Goal: Task Accomplishment & Management: Complete application form

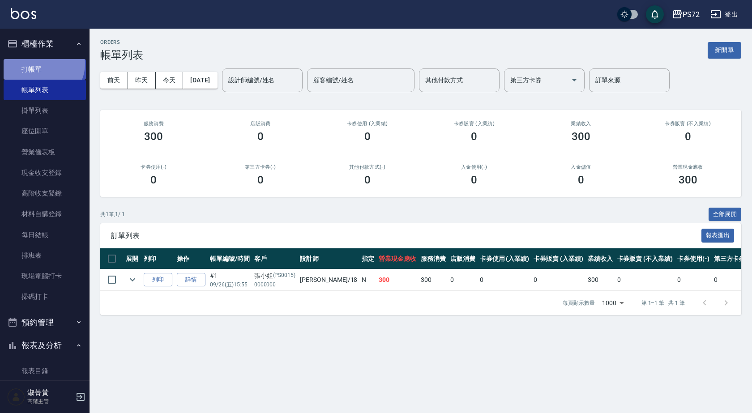
click at [43, 64] on link "打帳單" at bounding box center [45, 69] width 82 height 21
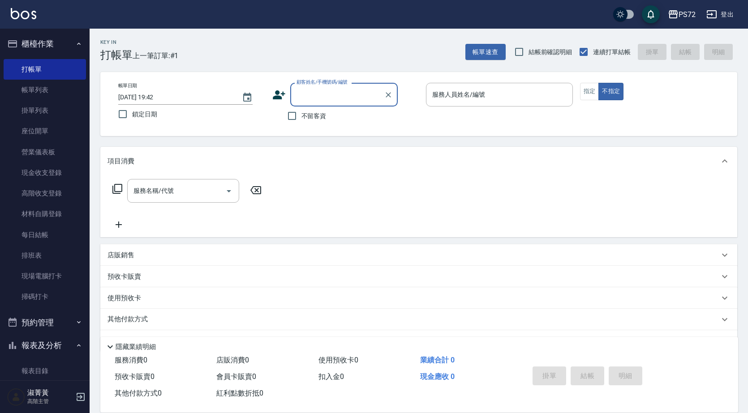
click at [336, 87] on input "顧客姓名/手機號碼/編號" at bounding box center [337, 95] width 86 height 16
type input "Z"
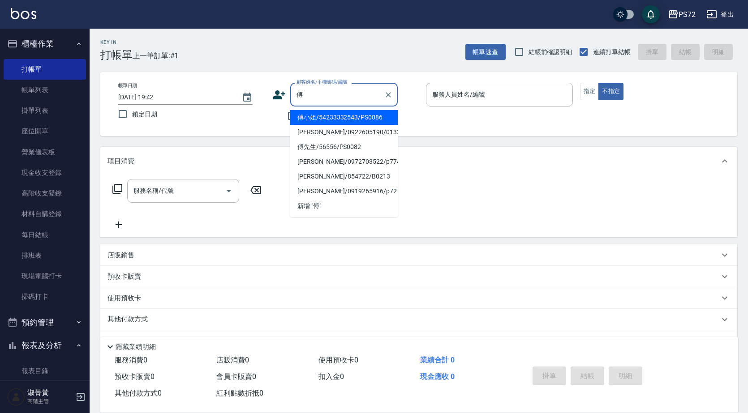
click at [319, 128] on li "[PERSON_NAME]/0922605190/0132" at bounding box center [343, 132] width 107 height 15
type input "[PERSON_NAME]/0922605190/0132"
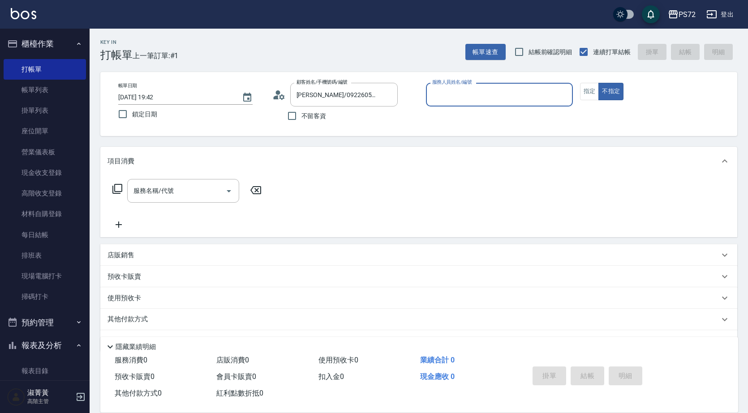
type input "[PERSON_NAME]-1"
drag, startPoint x: 588, startPoint y: 93, endPoint x: 580, endPoint y: 98, distance: 9.1
click at [588, 93] on button "指定" at bounding box center [589, 91] width 19 height 17
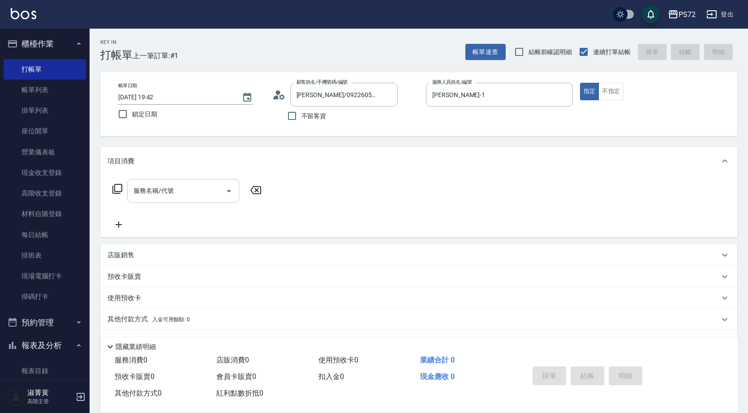
click at [155, 197] on input "服務名稱/代號" at bounding box center [176, 191] width 90 height 16
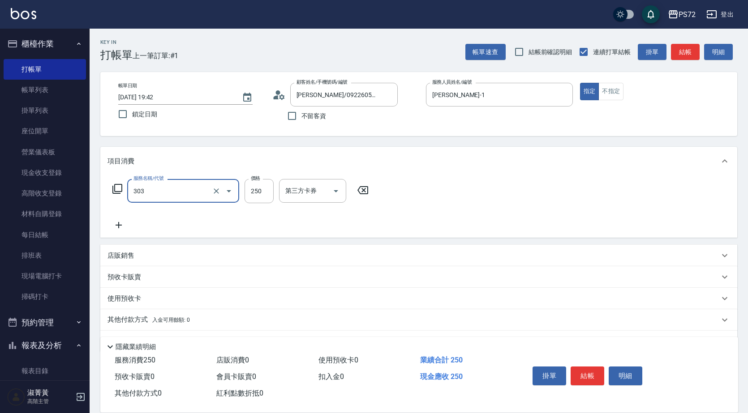
type input "剪髮(303)"
type input "350"
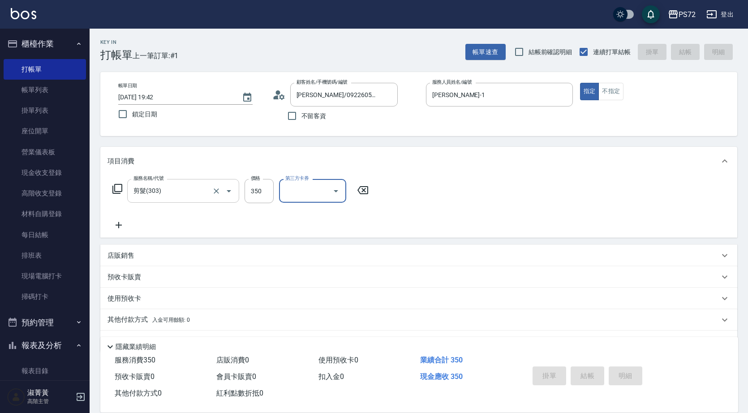
type input "[DATE] 19:43"
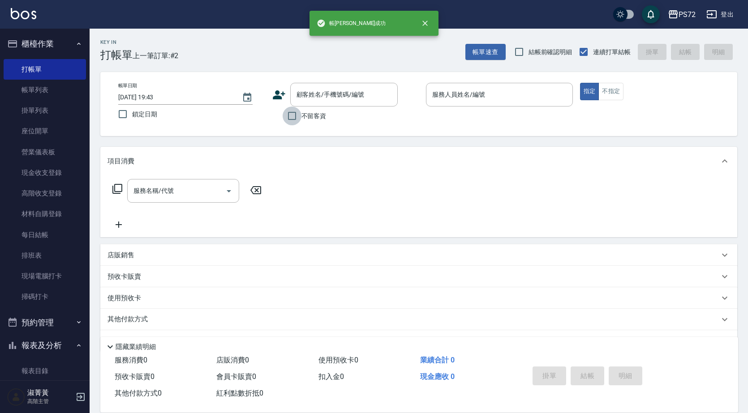
click at [289, 116] on input "不留客資" at bounding box center [292, 116] width 19 height 19
checkbox input "true"
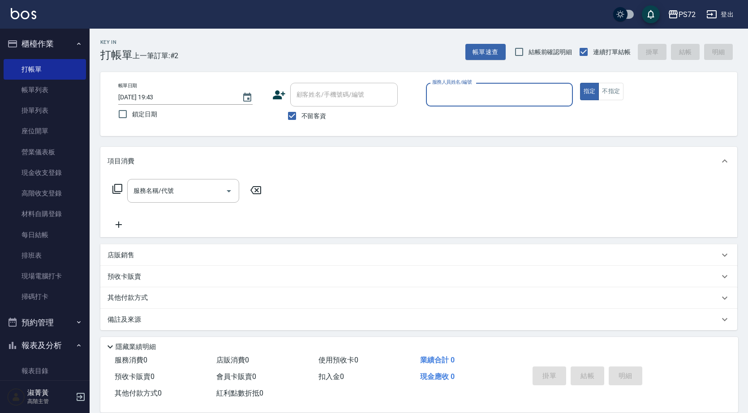
click at [541, 86] on div "服務人員姓名/編號" at bounding box center [499, 95] width 147 height 24
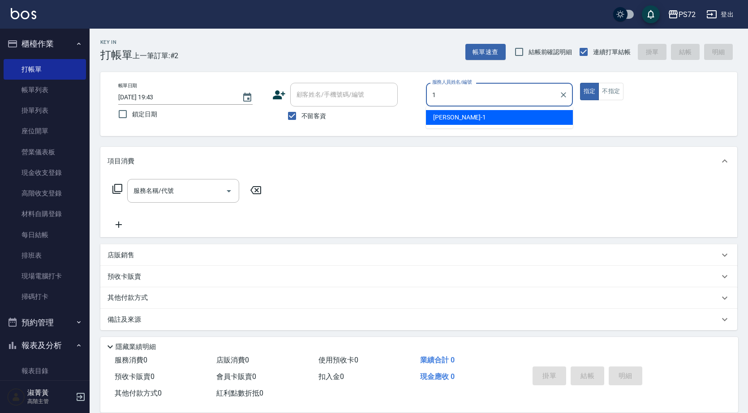
type input "[PERSON_NAME]-1"
type button "true"
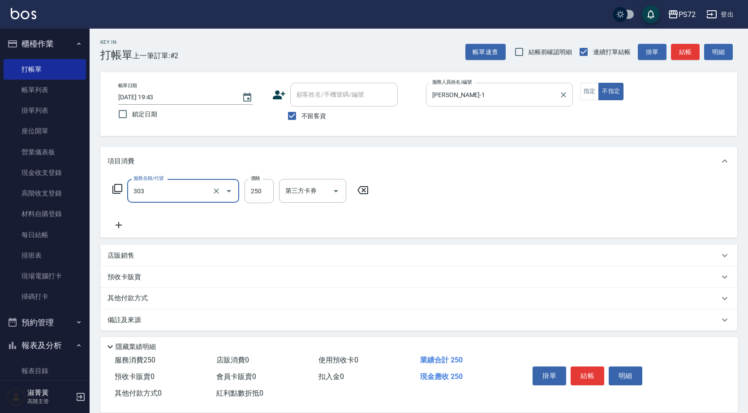
type input "剪髮(303)"
type input "300"
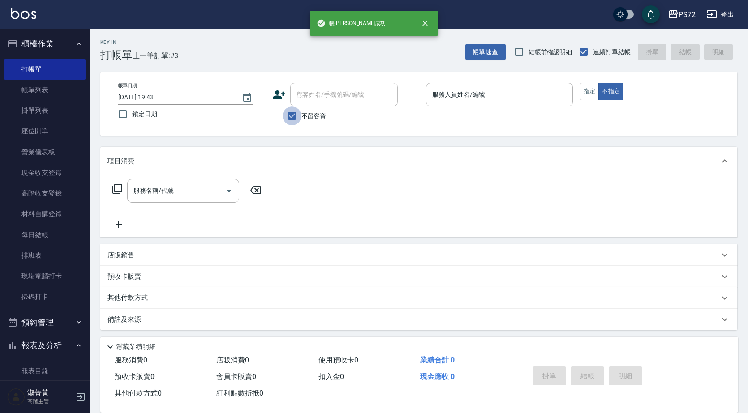
click at [295, 111] on input "不留客資" at bounding box center [292, 116] width 19 height 19
checkbox input "false"
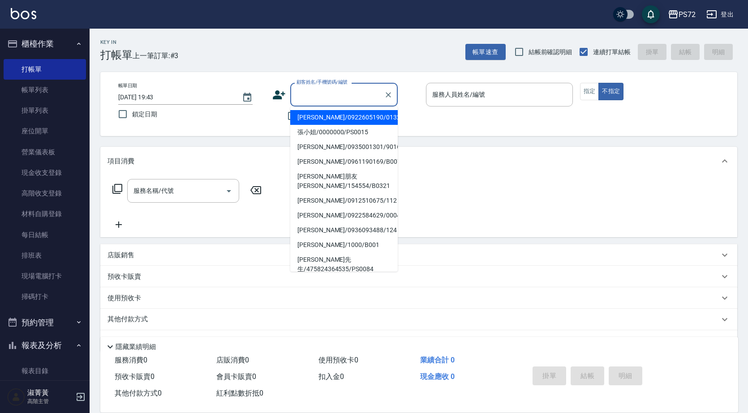
click at [341, 90] on div "顧客姓名/手機號碼/編號 顧客姓名/手機號碼/編號" at bounding box center [343, 95] width 107 height 24
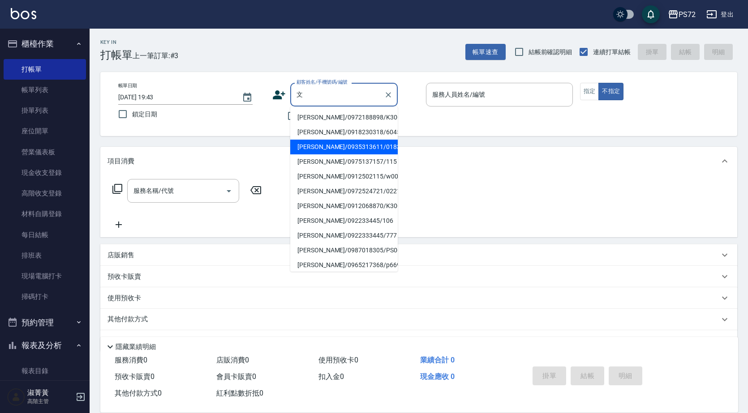
click at [345, 144] on li "[PERSON_NAME]/0935313611/0183" at bounding box center [343, 147] width 107 height 15
type input "[PERSON_NAME]/0935313611/0183"
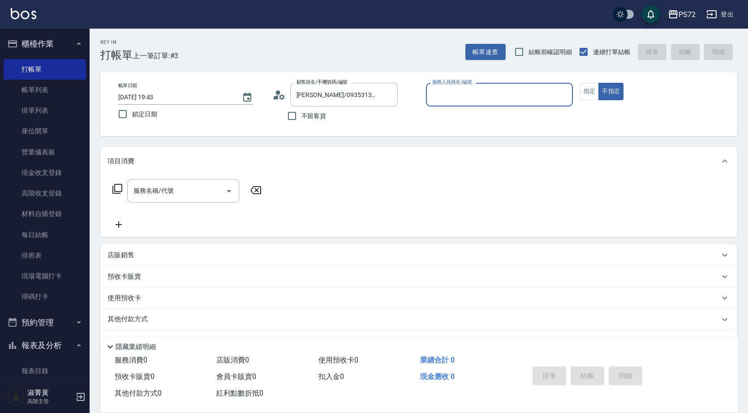
type input "[PERSON_NAME]-1"
click at [591, 98] on button "指定" at bounding box center [589, 91] width 19 height 17
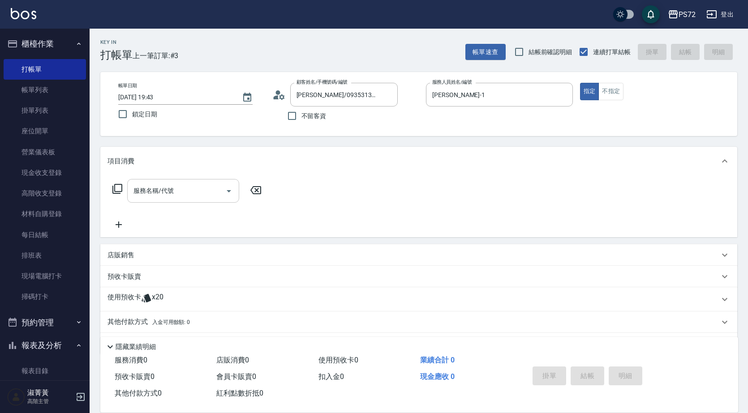
click at [182, 189] on input "服務名稱/代號" at bounding box center [176, 191] width 90 height 16
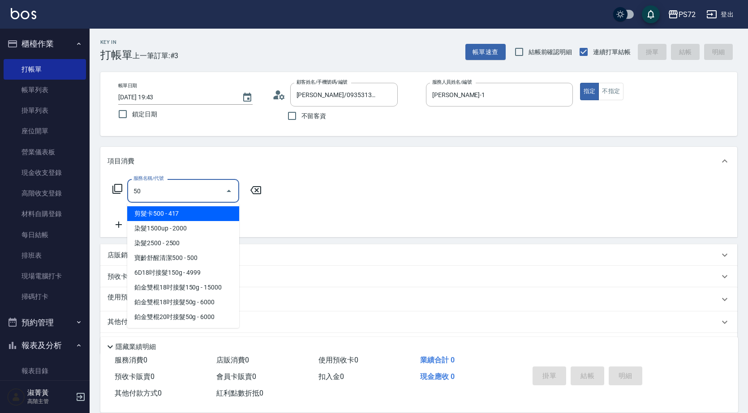
type input "508"
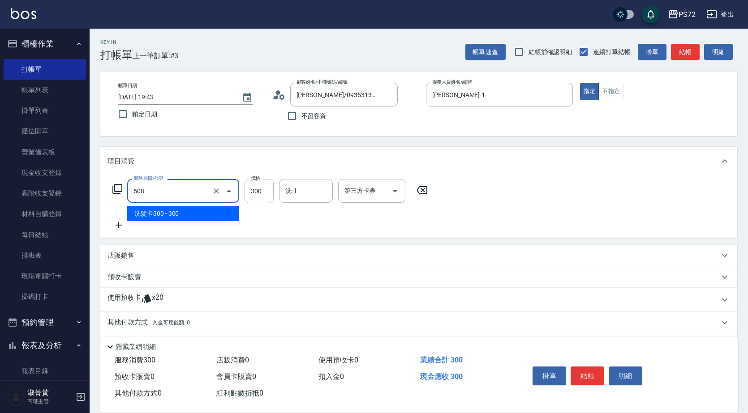
click at [182, 189] on input "508" at bounding box center [170, 191] width 79 height 16
type input "洗髮(A級)(500)"
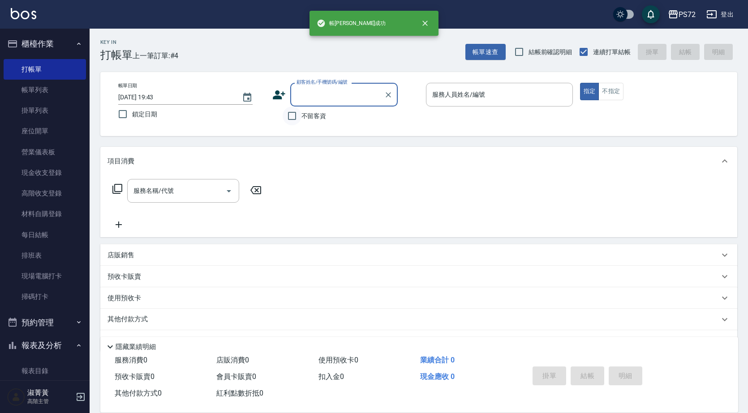
click at [291, 115] on input "不留客資" at bounding box center [292, 116] width 19 height 19
checkbox input "true"
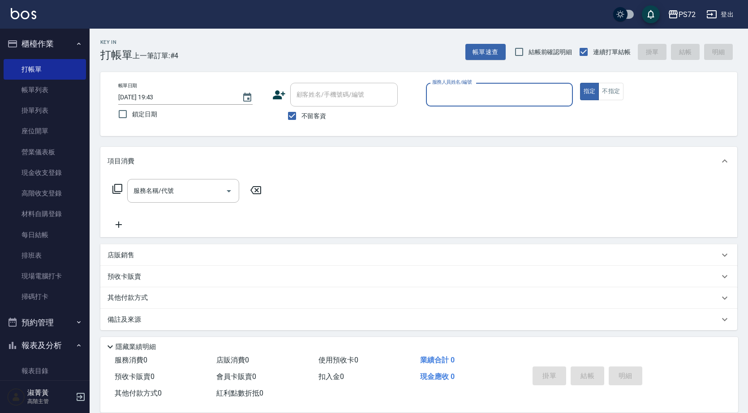
click at [508, 90] on input "服務人員姓名/編號" at bounding box center [499, 95] width 139 height 16
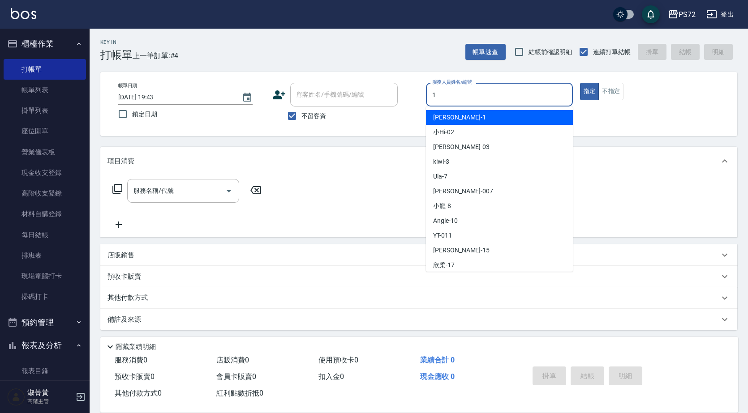
type input "[PERSON_NAME]-1"
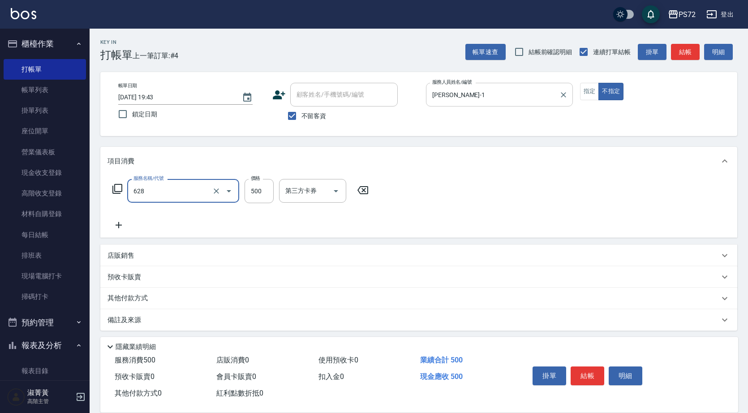
type input "寶齡舒醒清潔500(628)"
type input "600"
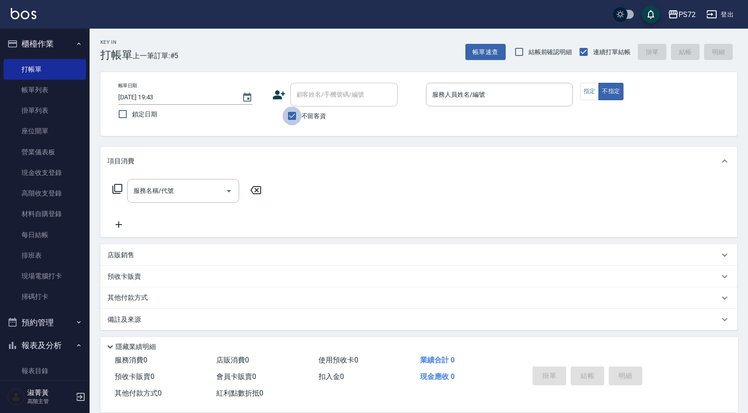
click at [300, 118] on input "不留客資" at bounding box center [292, 116] width 19 height 19
checkbox input "false"
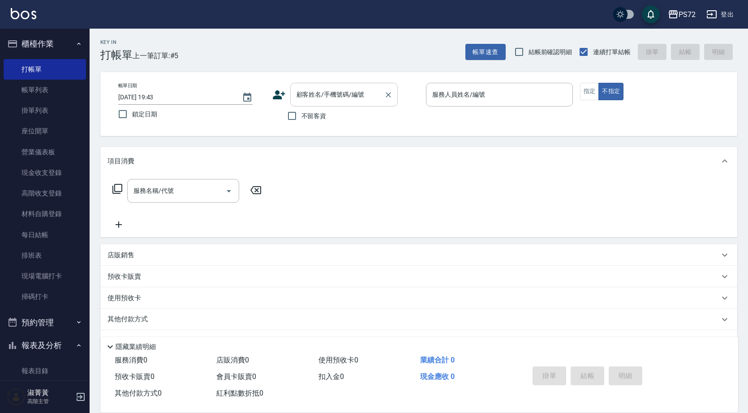
click at [311, 102] on input "顧客姓名/手機號碼/編號" at bounding box center [337, 95] width 86 height 16
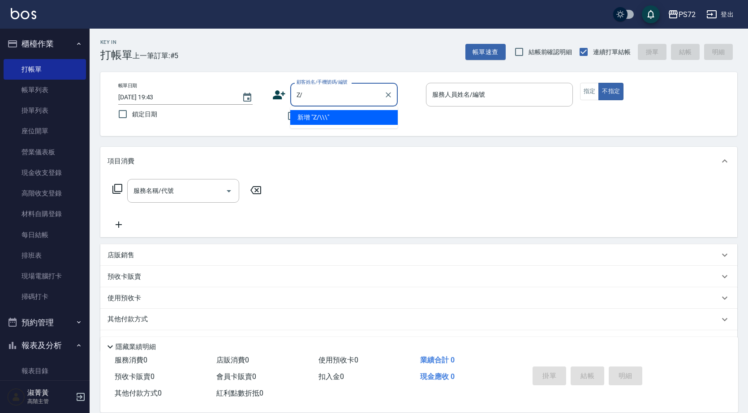
type input "Z"
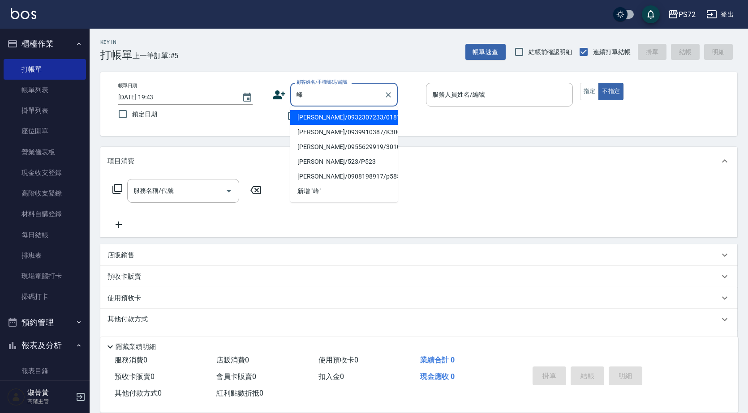
click at [314, 115] on li "[PERSON_NAME]/0932307233/0181" at bounding box center [343, 117] width 107 height 15
type input "[PERSON_NAME]/0932307233/0181"
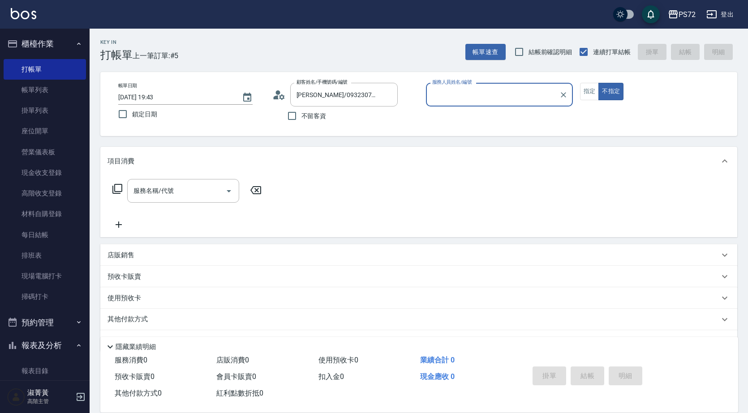
type input "[PERSON_NAME]-1"
drag, startPoint x: 587, startPoint y: 94, endPoint x: 450, endPoint y: 126, distance: 140.3
click at [587, 94] on button "指定" at bounding box center [589, 91] width 19 height 17
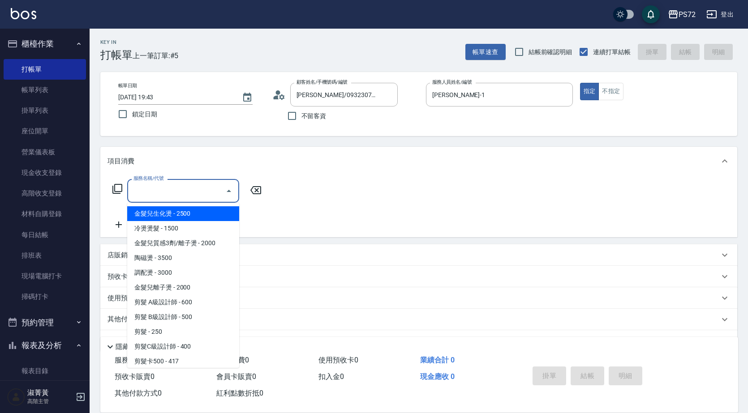
click at [198, 192] on input "服務名稱/代號" at bounding box center [176, 191] width 90 height 16
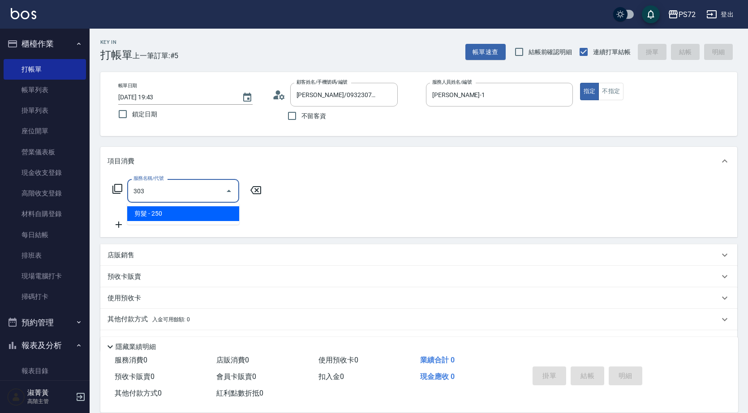
type input "剪髮(303)"
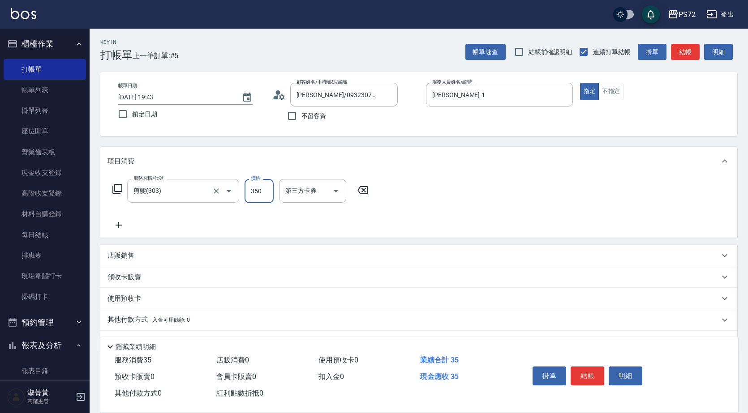
type input "350"
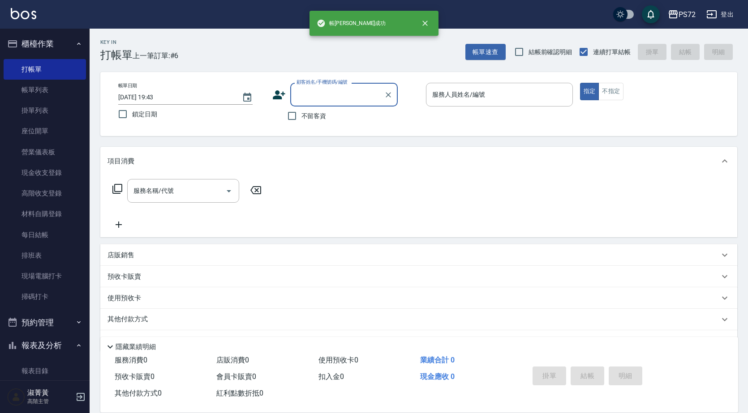
drag, startPoint x: 291, startPoint y: 117, endPoint x: 346, endPoint y: 106, distance: 56.2
click at [294, 116] on input "不留客資" at bounding box center [292, 116] width 19 height 19
checkbox input "true"
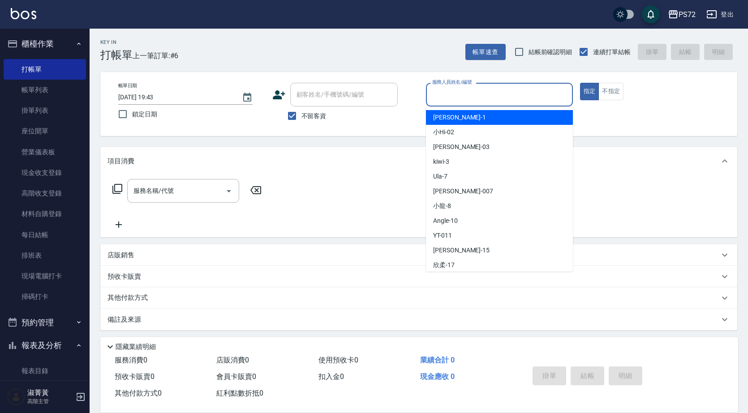
click at [462, 99] on input "服務人員姓名/編號" at bounding box center [499, 95] width 139 height 16
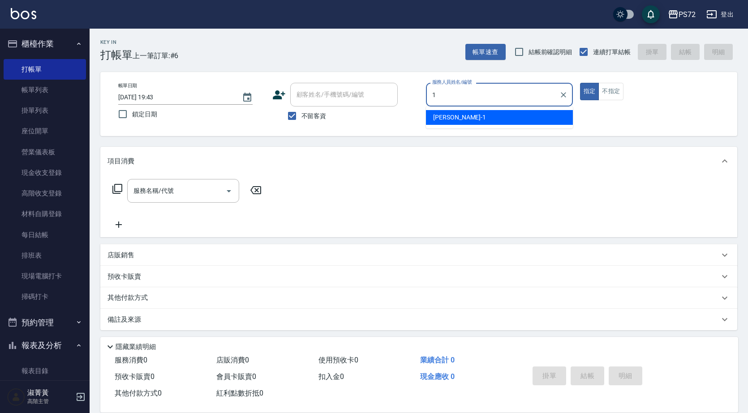
type input "[PERSON_NAME]-1"
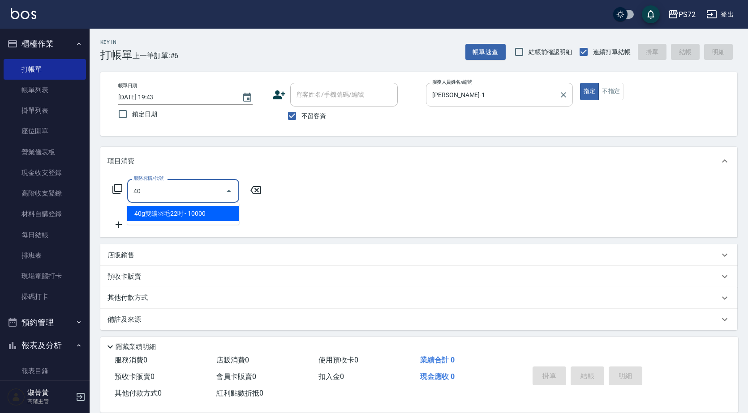
type input "4"
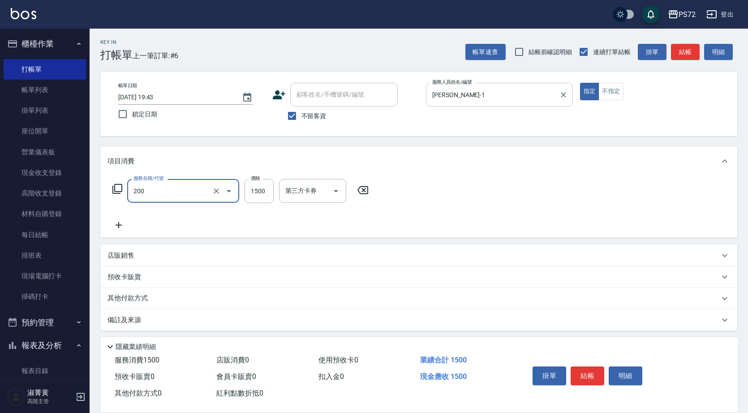
type input "冷燙燙髮(200)"
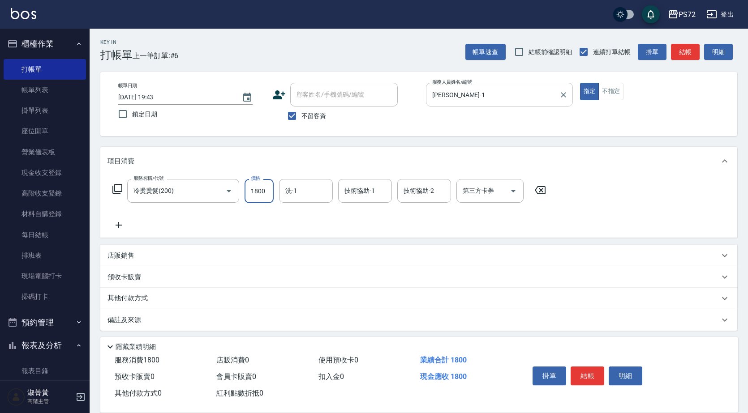
type input "1800"
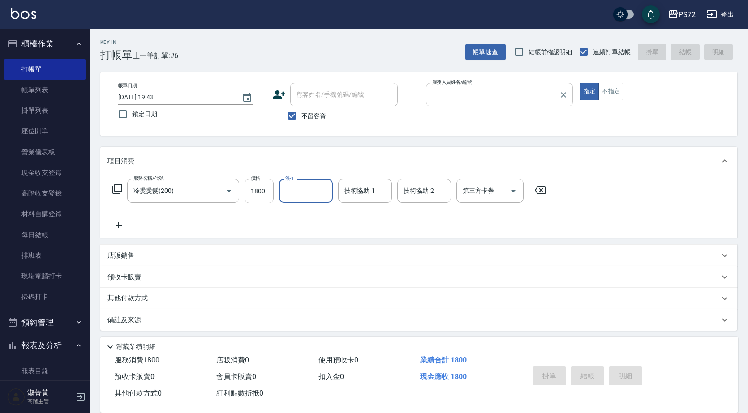
type input "[DATE] 19:44"
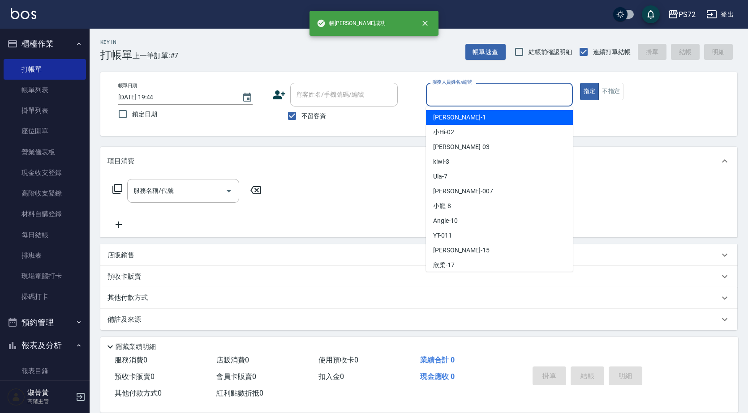
click at [461, 102] on input "服務人員姓名/編號" at bounding box center [499, 95] width 139 height 16
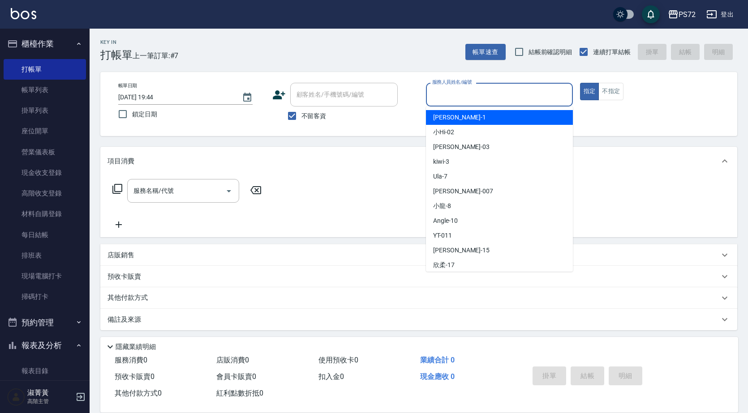
type input "[PERSON_NAME]-1"
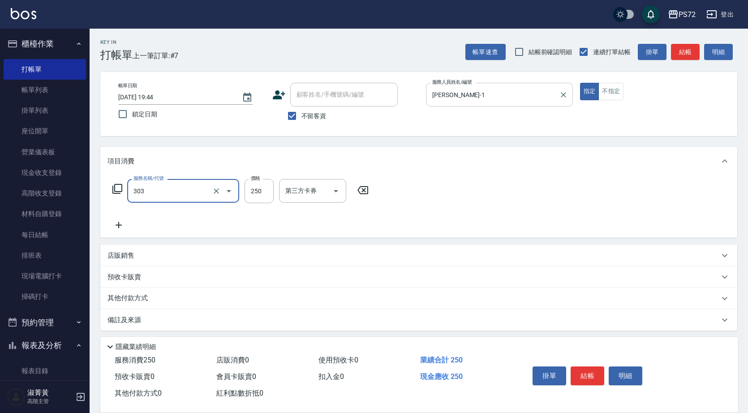
type input "剪髮(303)"
type input "350"
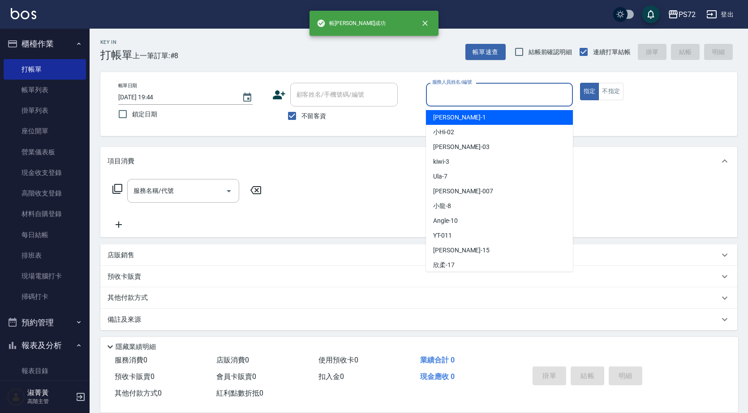
click at [488, 97] on input "服務人員姓名/編號" at bounding box center [499, 95] width 139 height 16
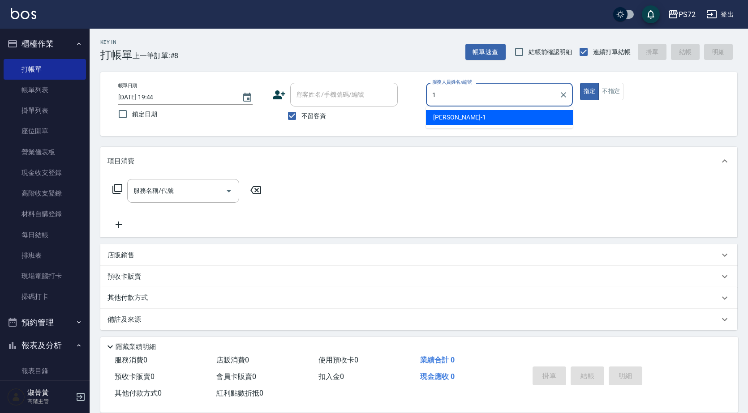
type input "[PERSON_NAME]-1"
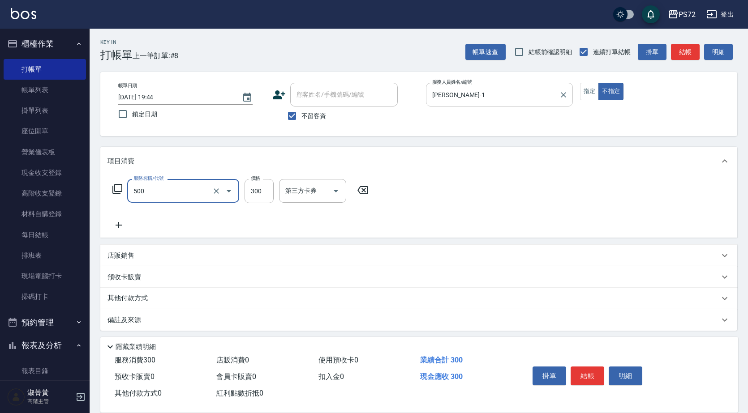
type input "洗髮(A級)(500)"
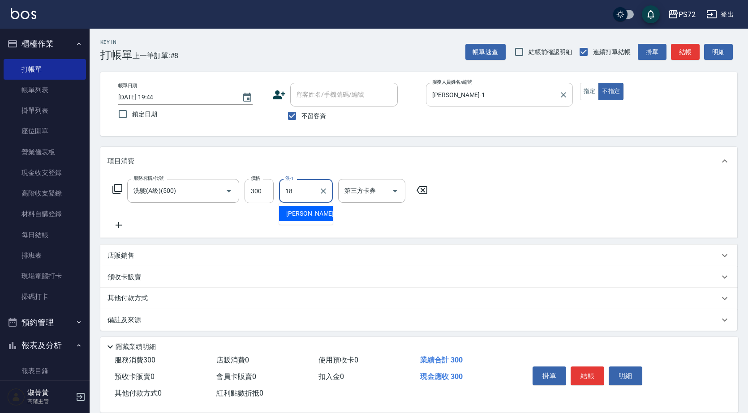
type input "[PERSON_NAME]-18"
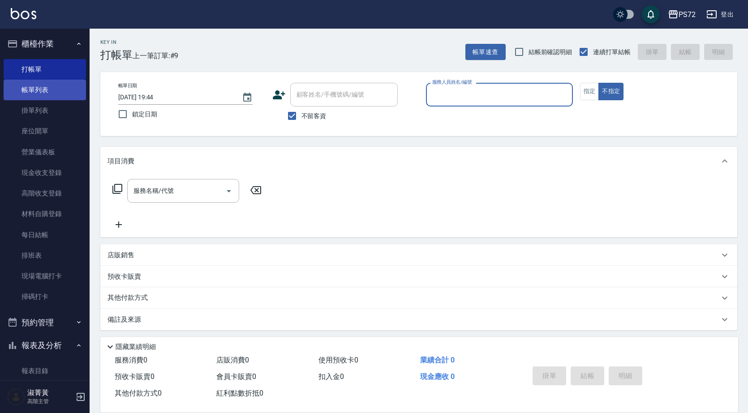
click at [61, 91] on link "帳單列表" at bounding box center [45, 90] width 82 height 21
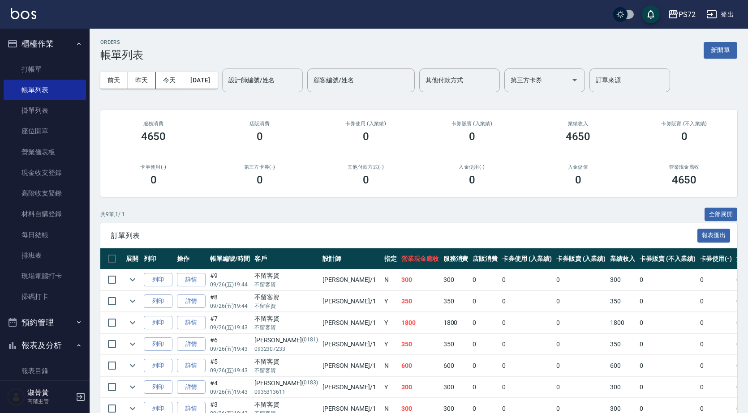
click at [281, 70] on div "設計師編號/姓名" at bounding box center [262, 81] width 81 height 24
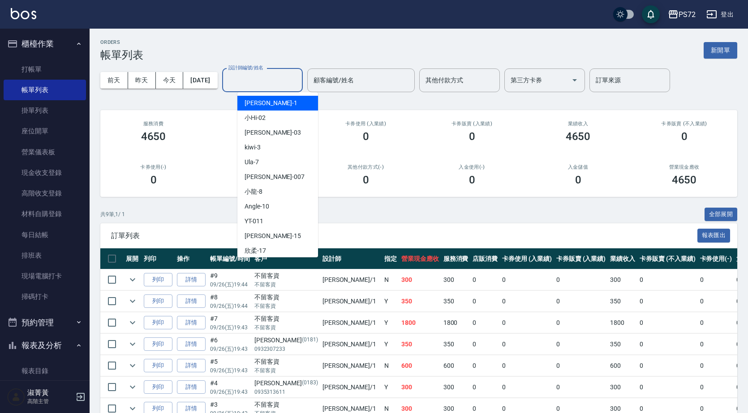
click at [290, 99] on div "[PERSON_NAME] -1" at bounding box center [277, 103] width 81 height 15
type input "[PERSON_NAME]-1"
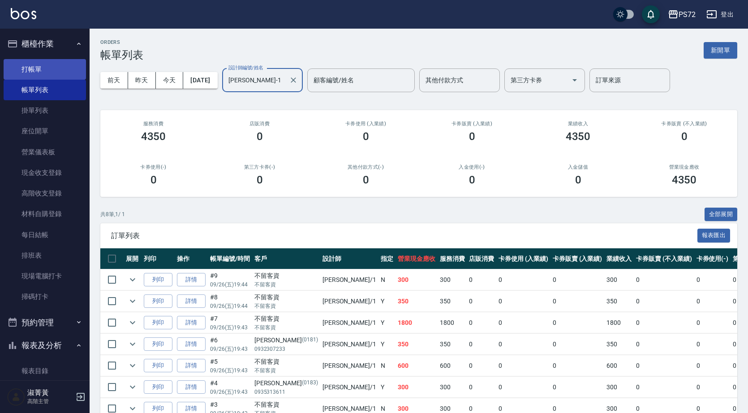
click at [33, 69] on link "打帳單" at bounding box center [45, 69] width 82 height 21
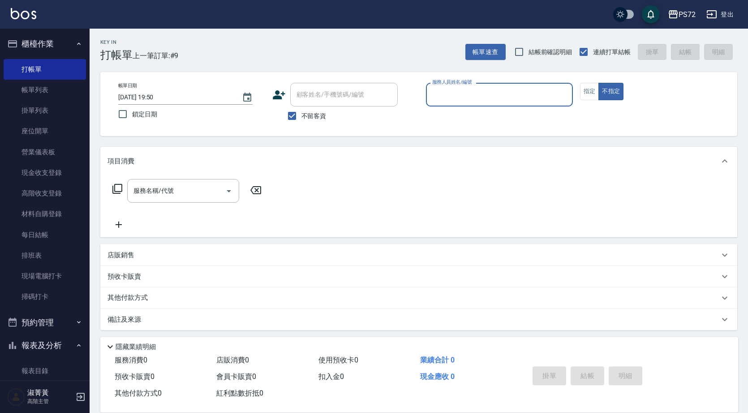
click at [308, 108] on label "不留客資" at bounding box center [305, 116] width 44 height 19
click at [301, 108] on input "不留客資" at bounding box center [292, 116] width 19 height 19
checkbox input "false"
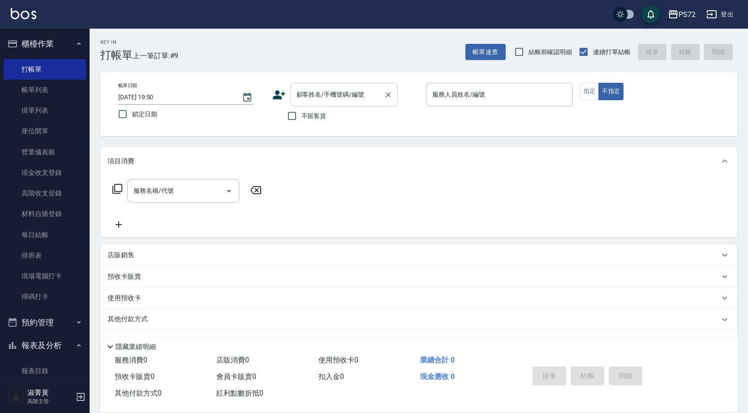
click at [315, 102] on input "顧客姓名/手機號碼/編號" at bounding box center [337, 95] width 86 height 16
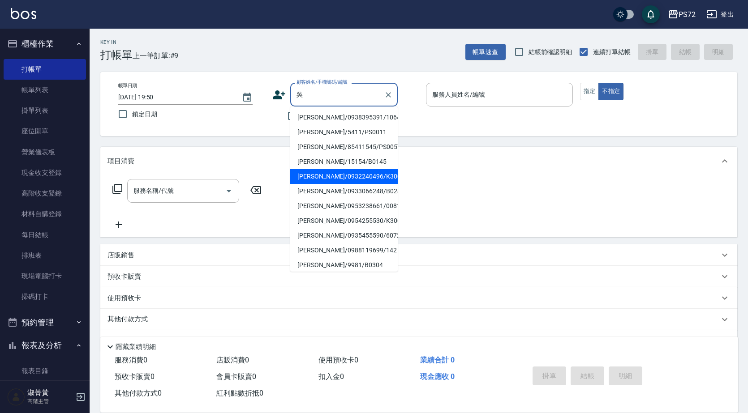
click at [331, 181] on li "[PERSON_NAME]/0932240496/K30091" at bounding box center [343, 176] width 107 height 15
type input "[PERSON_NAME]/0932240496/K30091"
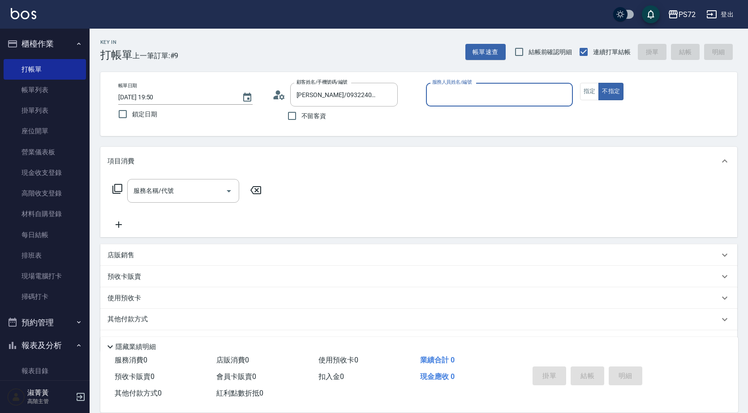
type input "kiwi-3"
click at [587, 94] on button "指定" at bounding box center [589, 91] width 19 height 17
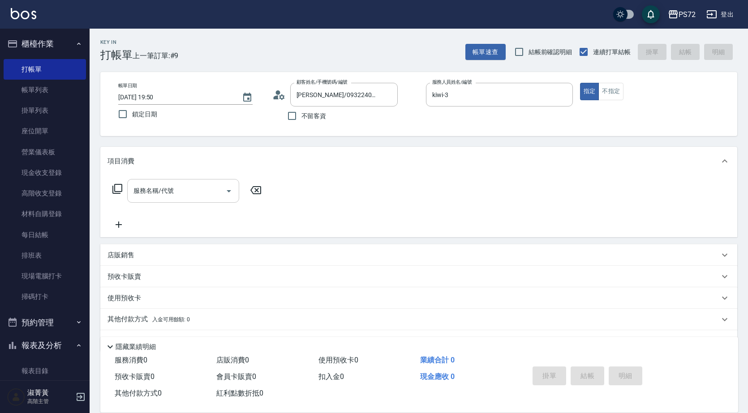
click at [163, 192] on div "服務名稱/代號 服務名稱/代號" at bounding box center [183, 191] width 112 height 24
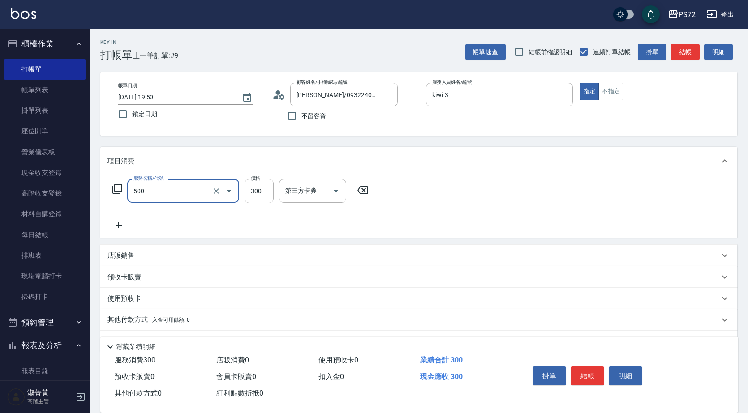
type input "洗髮(A級)(500)"
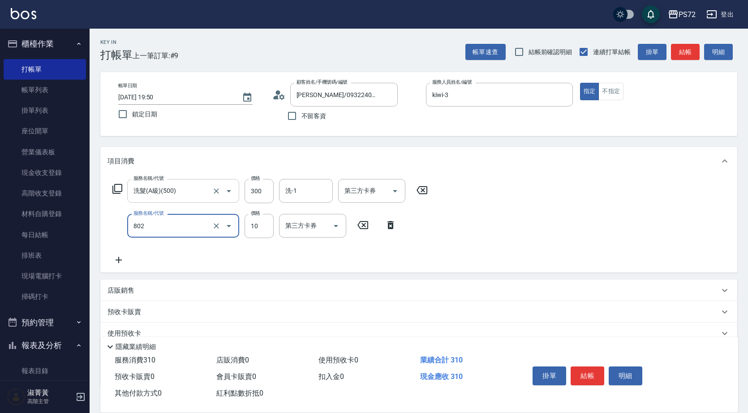
type input "潤絲(802)"
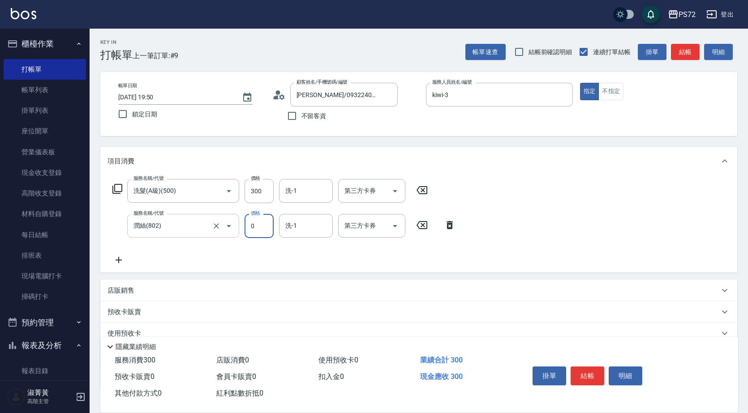
type input "0"
click at [170, 230] on input "潤絲(802)" at bounding box center [170, 226] width 79 height 16
type input "學生剪髮(UP)(308)"
type input "350"
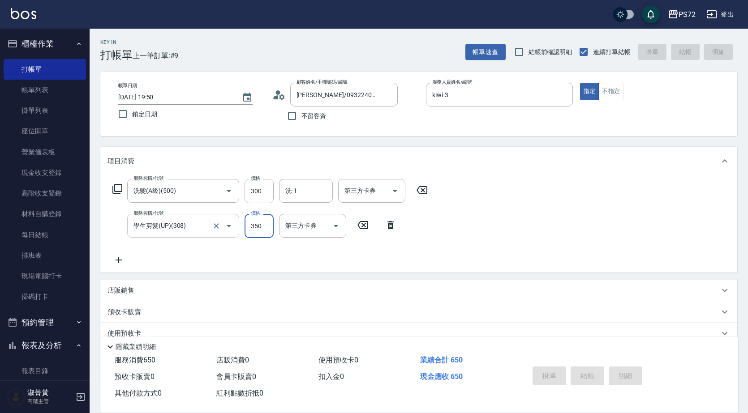
type input "[DATE] 19:51"
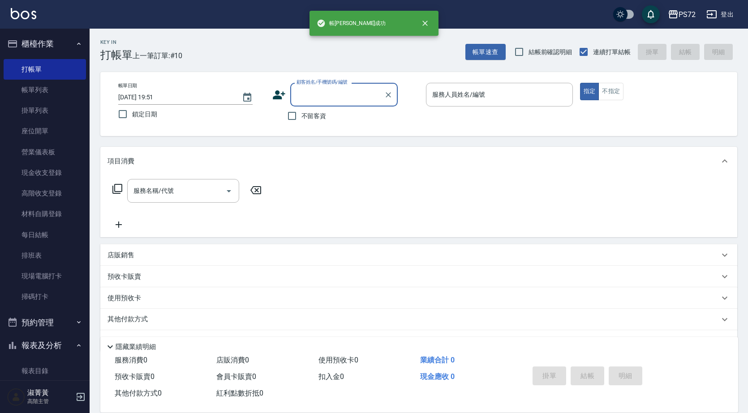
click at [349, 104] on div "顧客姓名/手機號碼/編號" at bounding box center [343, 95] width 107 height 24
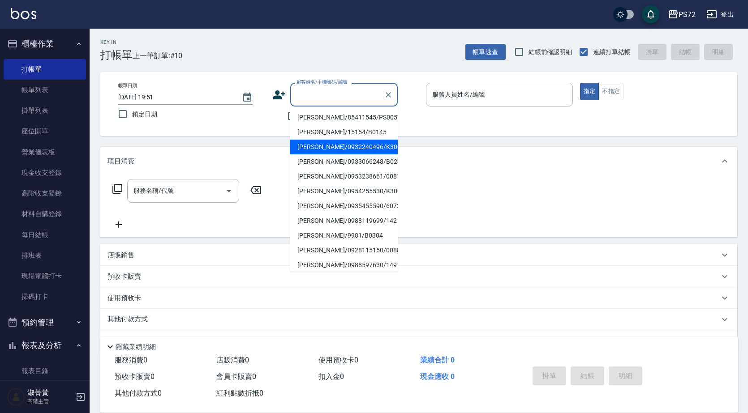
scroll to position [45, 0]
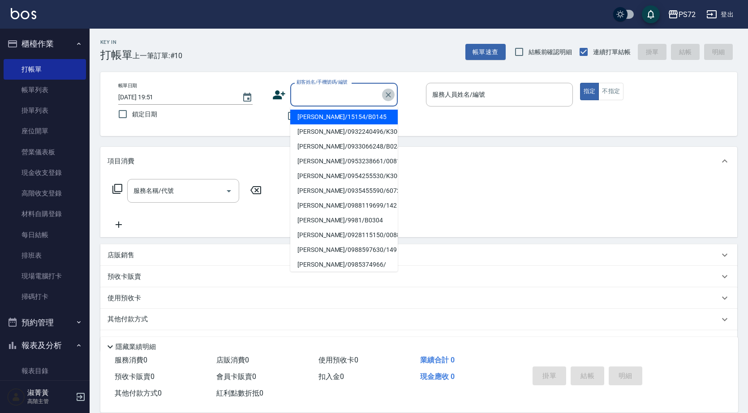
click at [390, 95] on icon "Clear" at bounding box center [388, 94] width 9 height 9
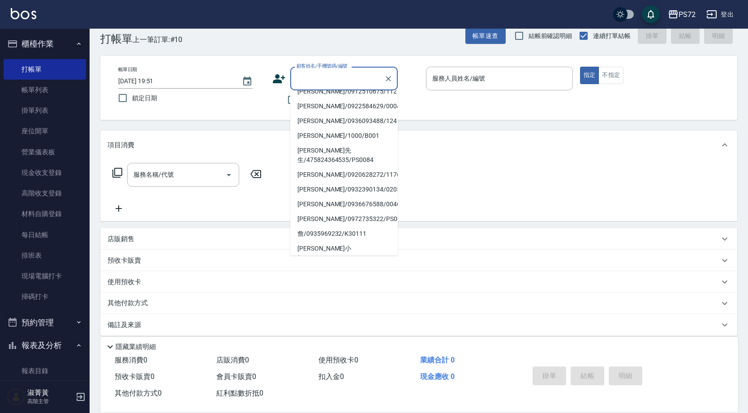
scroll to position [25, 0]
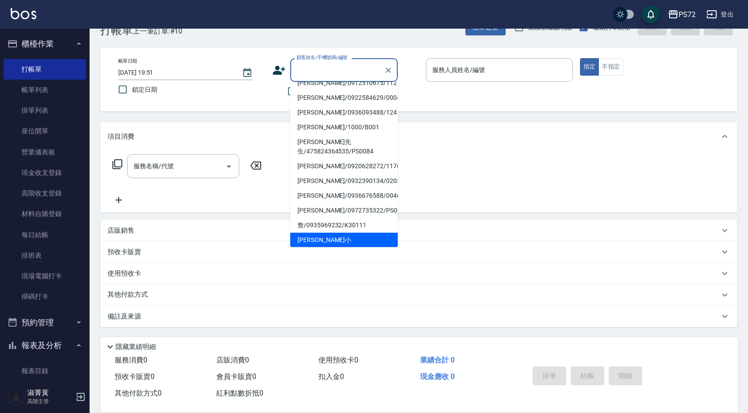
click at [317, 233] on li "[PERSON_NAME]小姐/655854854/PS0077" at bounding box center [343, 245] width 107 height 24
type input "[PERSON_NAME]小姐/655854854/PS0077"
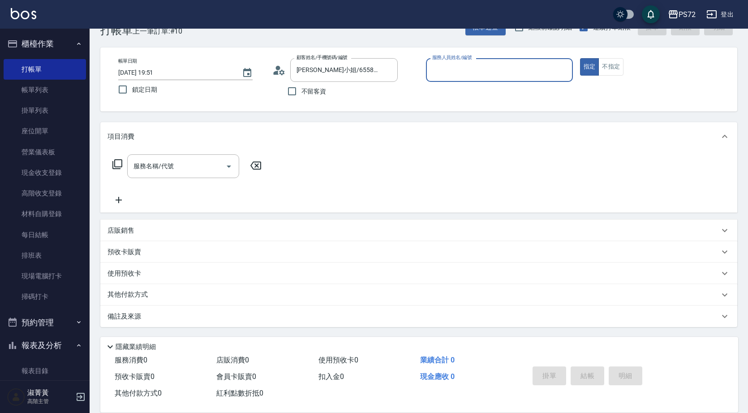
type input "kiwi-3"
click at [444, 77] on input "kiwi-3" at bounding box center [492, 70] width 125 height 16
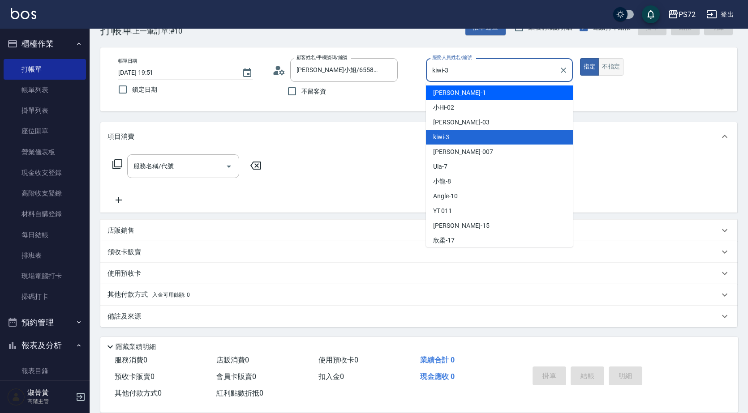
click at [611, 69] on button "不指定" at bounding box center [610, 66] width 25 height 17
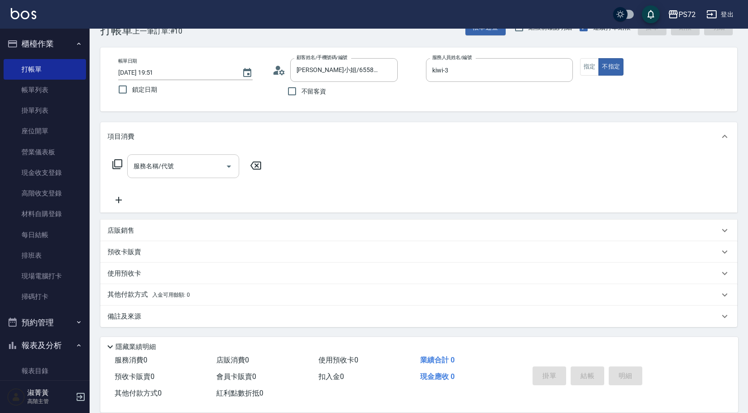
click at [200, 155] on div "服務名稱/代號" at bounding box center [183, 166] width 112 height 24
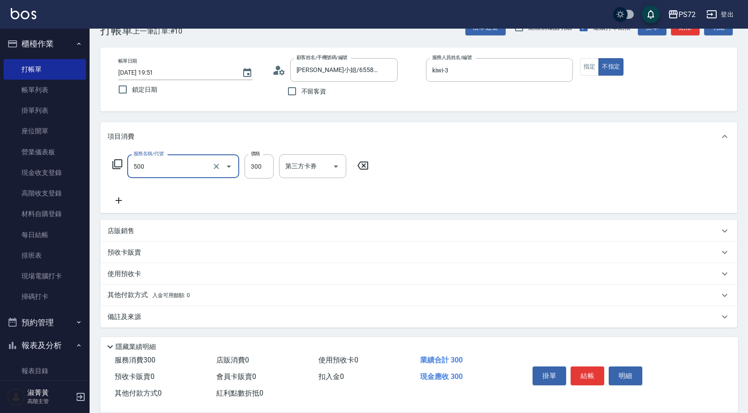
type input "洗髮(A級)(500)"
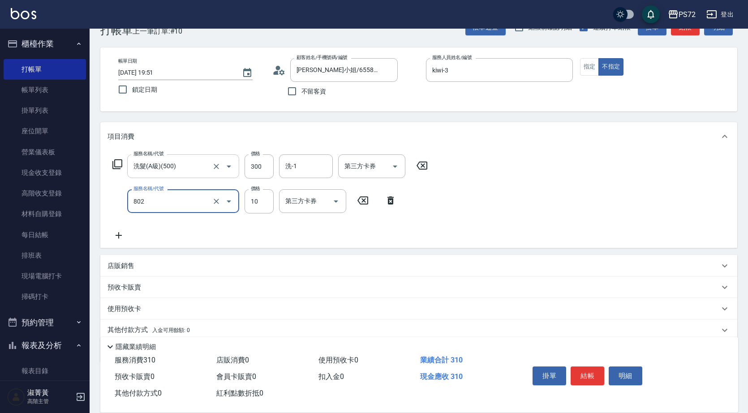
type input "潤絲(802)"
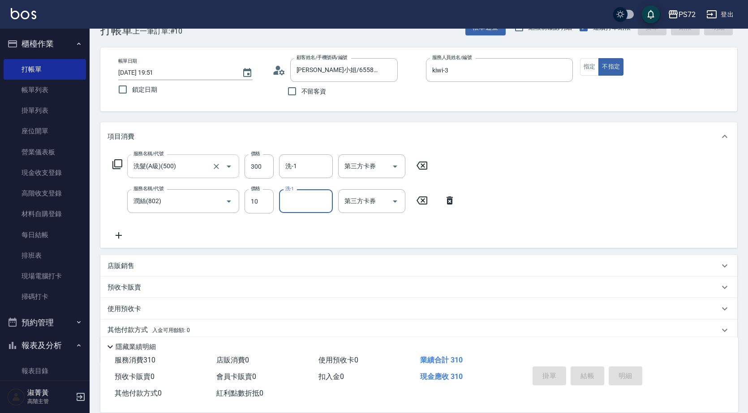
type input "[DATE] 19:52"
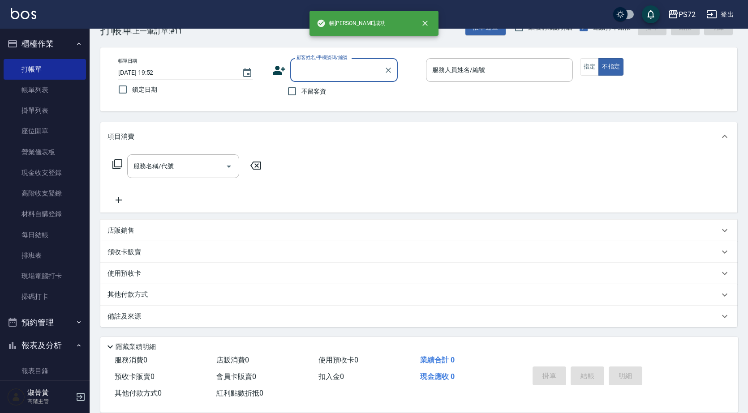
click at [332, 61] on label "顧客姓名/手機號碼/編號" at bounding box center [321, 57] width 51 height 7
click at [332, 62] on input "顧客姓名/手機號碼/編號" at bounding box center [337, 70] width 86 height 16
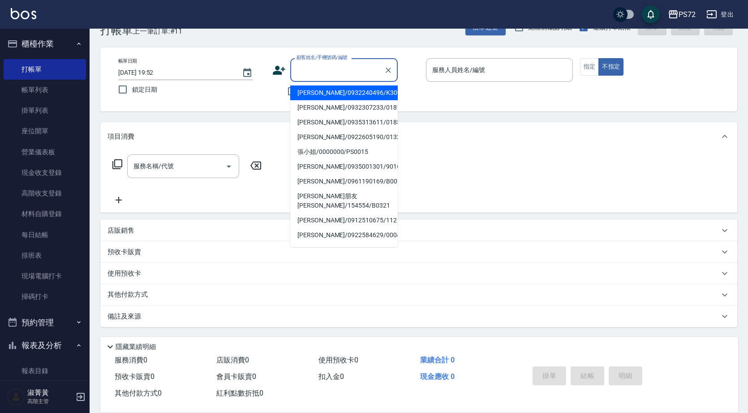
drag, startPoint x: 334, startPoint y: 68, endPoint x: 334, endPoint y: 82, distance: 14.3
click at [334, 68] on input "顧客姓名/手機號碼/編號" at bounding box center [337, 70] width 86 height 16
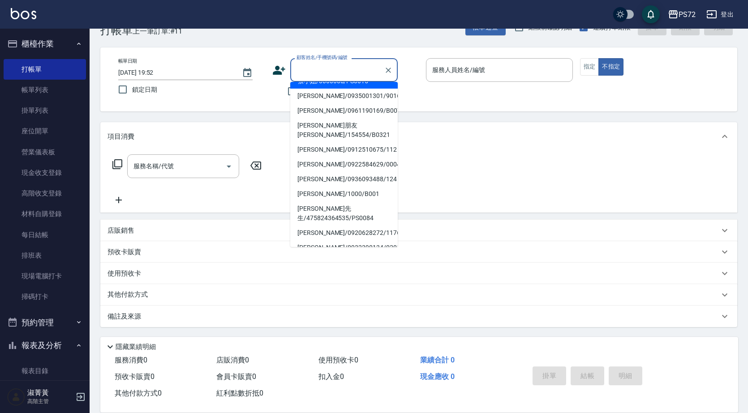
scroll to position [137, 0]
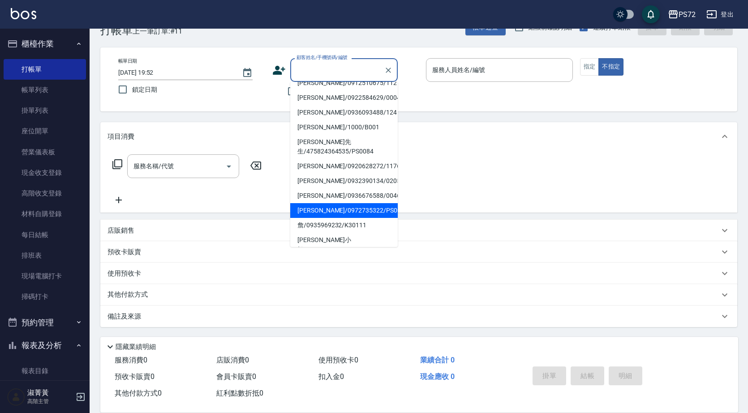
click at [329, 203] on li "[PERSON_NAME]/0972735322/PS001" at bounding box center [343, 210] width 107 height 15
type input "[PERSON_NAME]/0972735322/PS001"
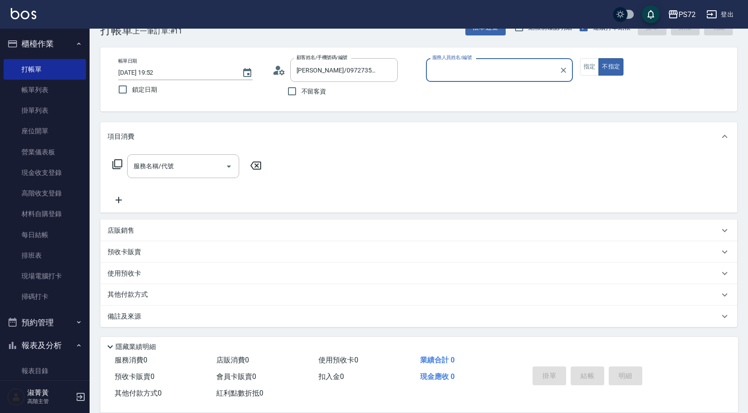
type input "[PERSON_NAME]-1"
click at [388, 70] on icon "Clear" at bounding box center [388, 70] width 5 height 5
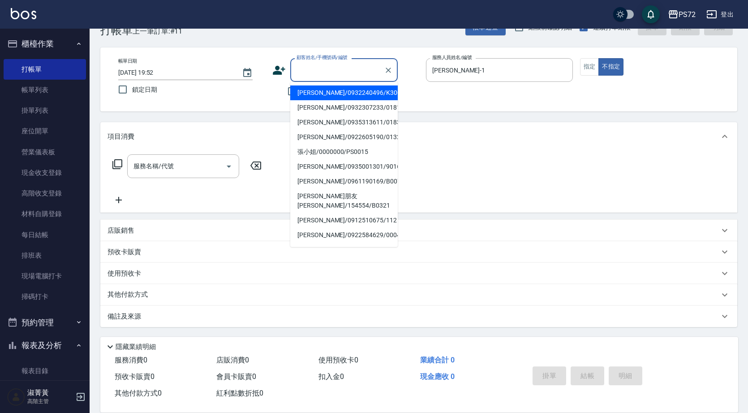
click at [362, 73] on input "顧客姓名/手機號碼/編號" at bounding box center [337, 70] width 86 height 16
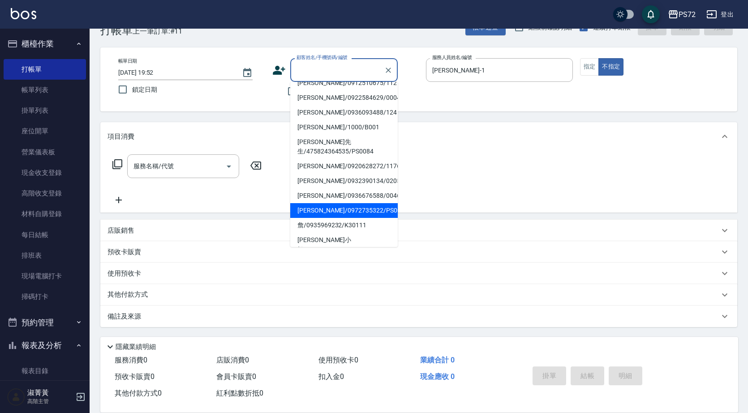
click at [330, 203] on li "[PERSON_NAME]/0972735322/PS001" at bounding box center [343, 210] width 107 height 15
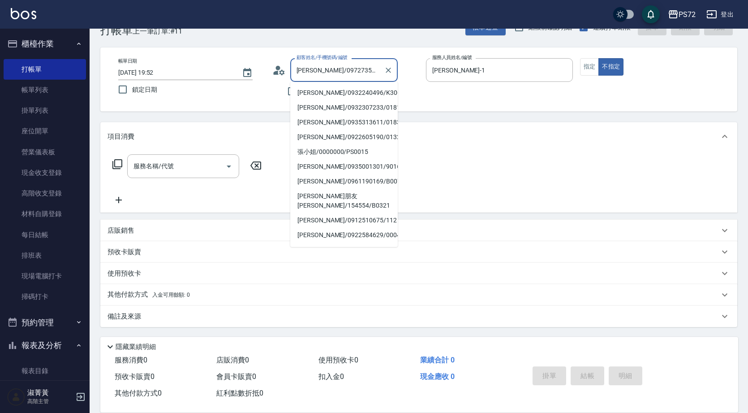
scroll to position [90, 0]
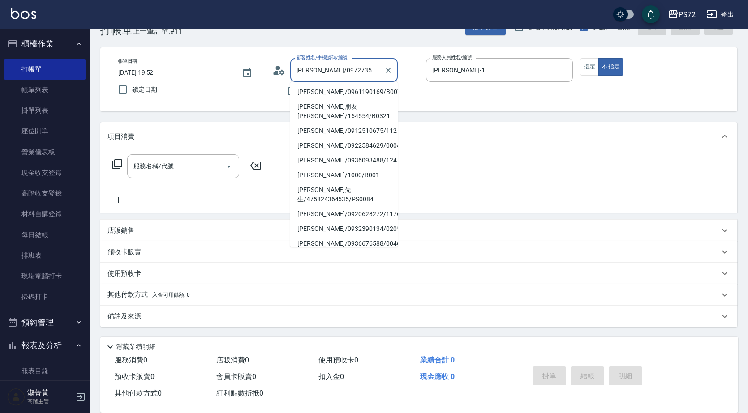
drag, startPoint x: 376, startPoint y: 72, endPoint x: 302, endPoint y: 81, distance: 74.5
click at [302, 81] on div "[PERSON_NAME]/0972735322/PS001 顧客姓名/手機號碼/編號" at bounding box center [343, 70] width 107 height 24
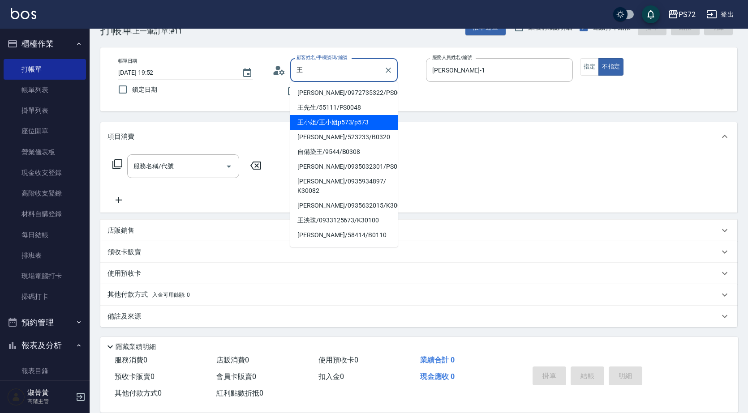
click at [351, 123] on li "王小姐/王小姐p573/p573" at bounding box center [343, 122] width 107 height 15
type input "王小姐/王小姐p573/p573"
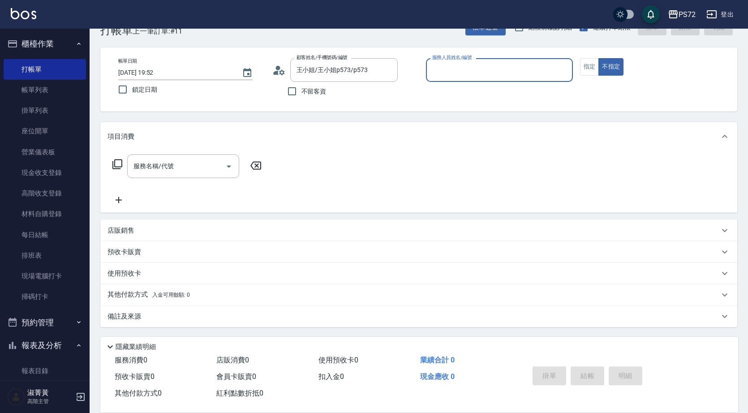
click at [480, 70] on input "服務人員姓名/編號" at bounding box center [499, 70] width 139 height 16
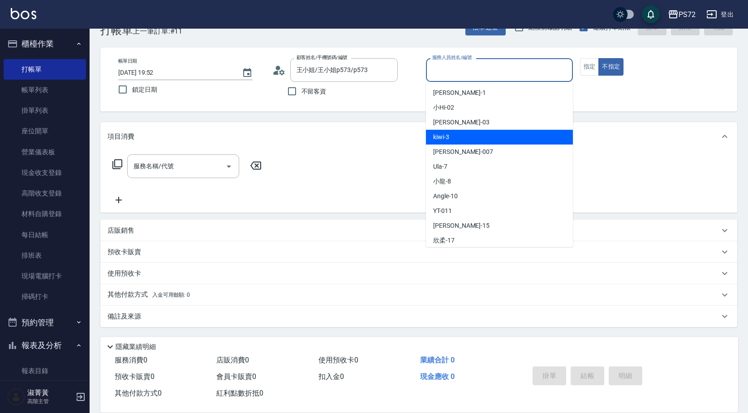
click at [481, 137] on div "kiwi -3" at bounding box center [499, 137] width 147 height 15
type input "kiwi-3"
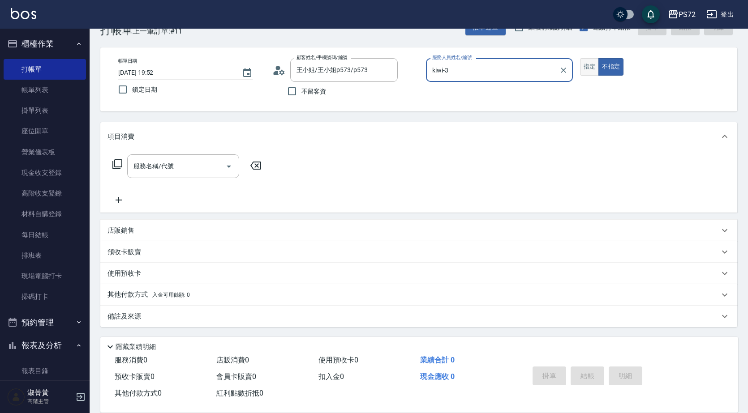
click at [584, 64] on button "指定" at bounding box center [589, 66] width 19 height 17
click at [168, 161] on input "服務名稱/代號" at bounding box center [176, 167] width 90 height 16
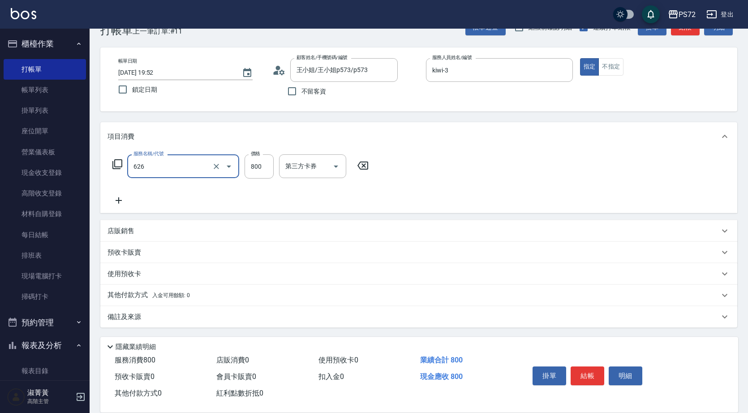
type input "去脂泥膠(626)"
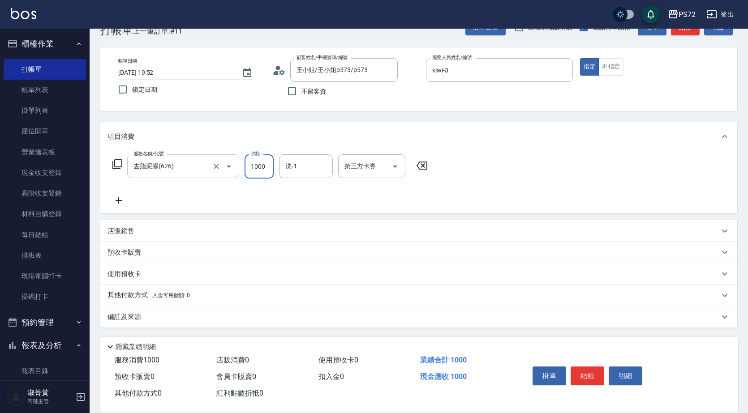
type input "1000"
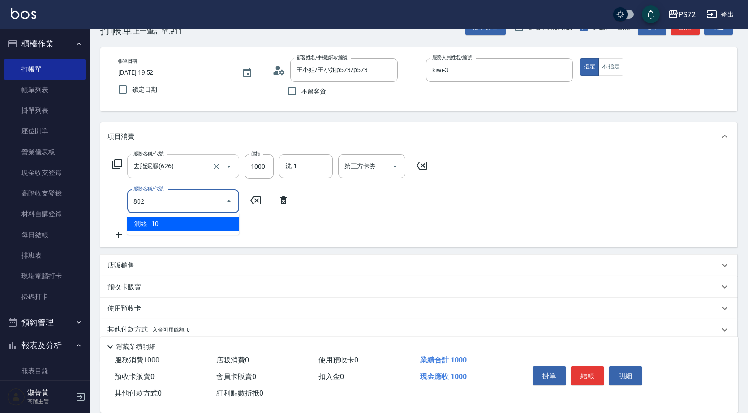
type input "潤絲(802)"
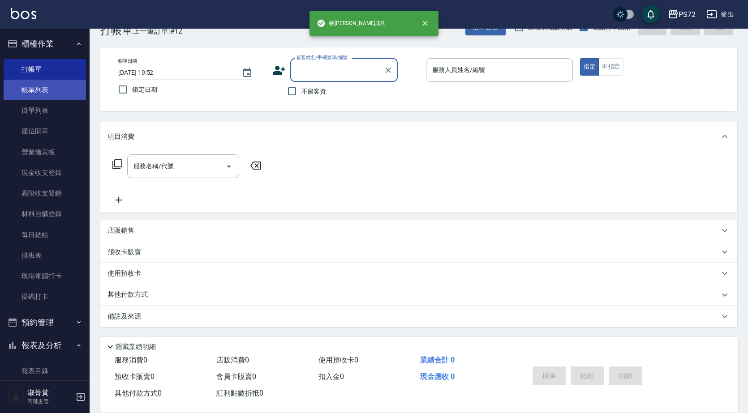
click at [21, 84] on link "帳單列表" at bounding box center [45, 90] width 82 height 21
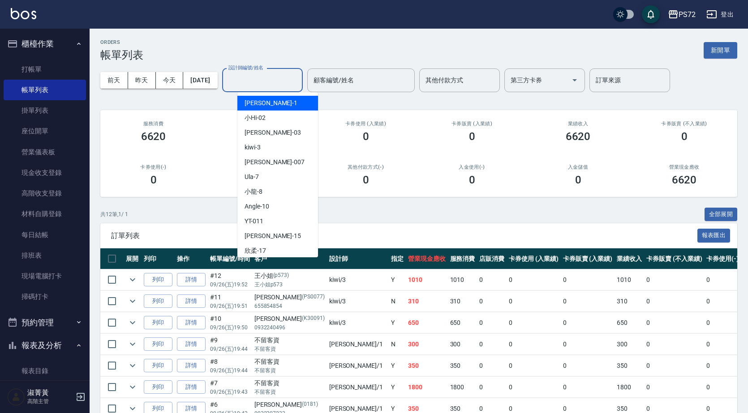
click at [269, 81] on input "設計師編號/姓名" at bounding box center [262, 81] width 73 height 16
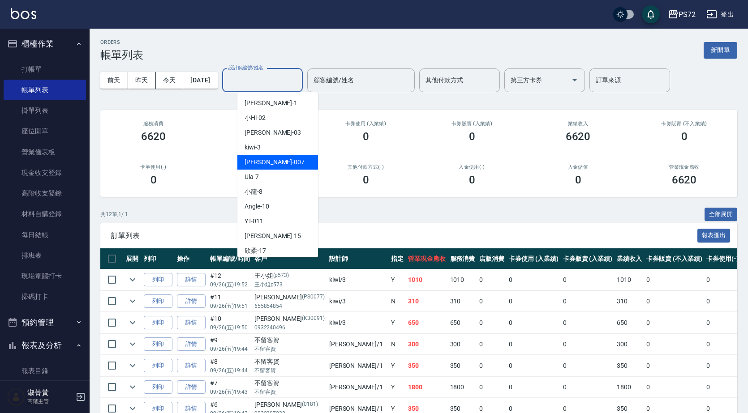
click at [273, 154] on div "kiwi -3" at bounding box center [277, 147] width 81 height 15
type input "kiwi-3"
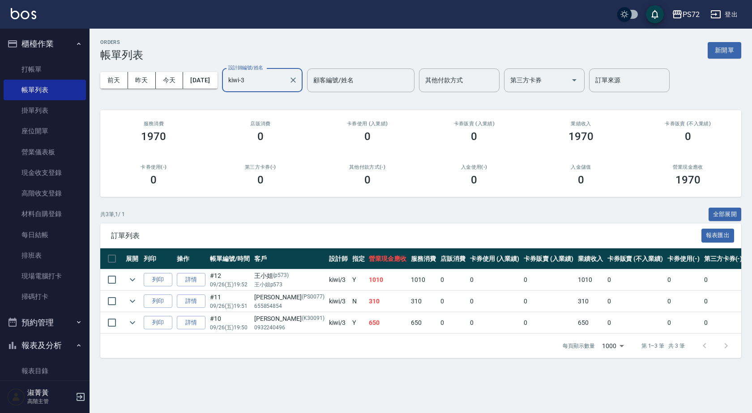
scroll to position [269, 0]
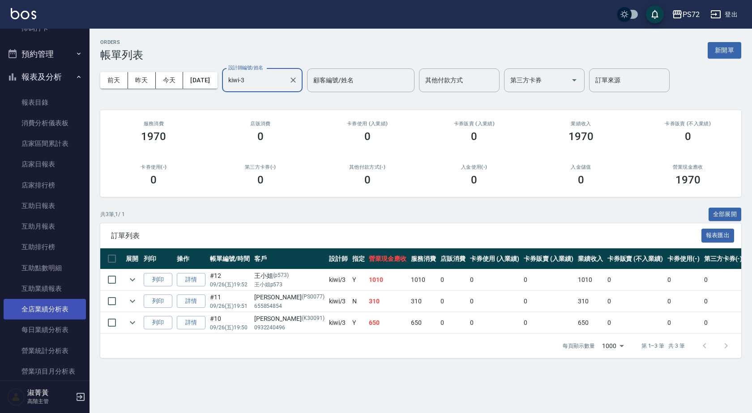
click at [47, 311] on link "全店業績分析表" at bounding box center [45, 309] width 82 height 21
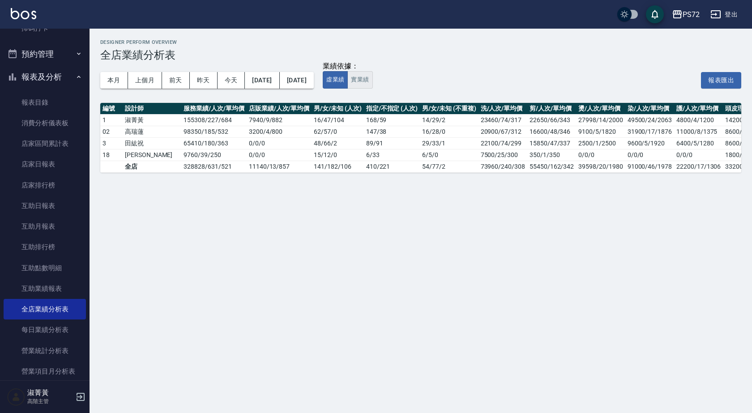
click at [373, 79] on button "實業績" at bounding box center [359, 79] width 25 height 17
click at [348, 78] on button "虛業績" at bounding box center [335, 79] width 25 height 17
click at [373, 88] on button "實業績" at bounding box center [359, 79] width 25 height 17
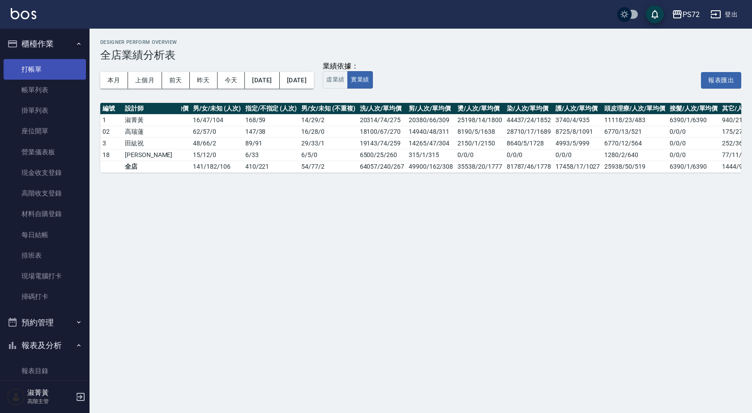
click at [73, 69] on link "打帳單" at bounding box center [45, 69] width 82 height 21
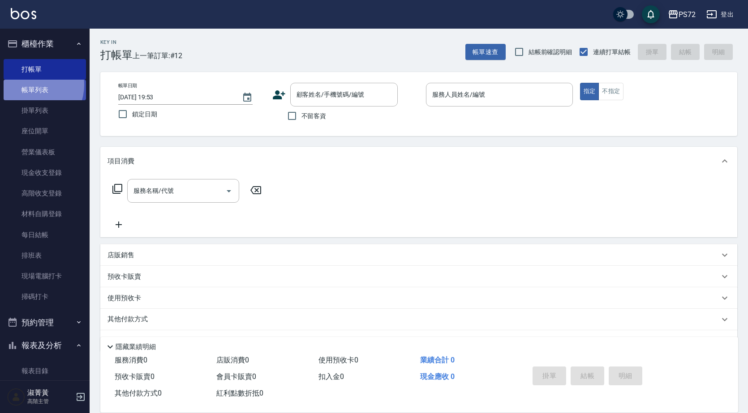
click at [32, 85] on link "帳單列表" at bounding box center [45, 90] width 82 height 21
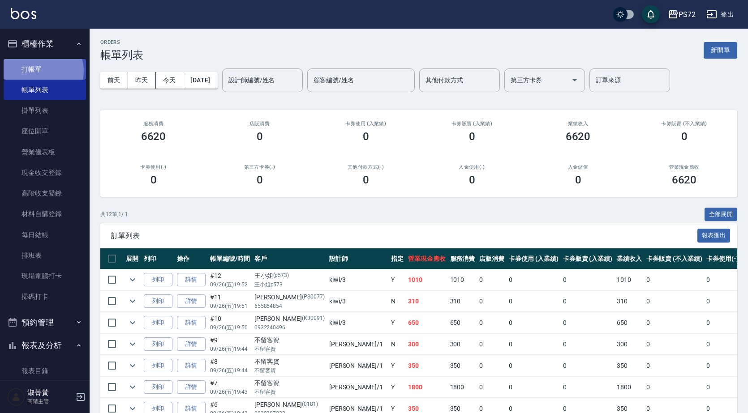
click at [42, 70] on link "打帳單" at bounding box center [45, 69] width 82 height 21
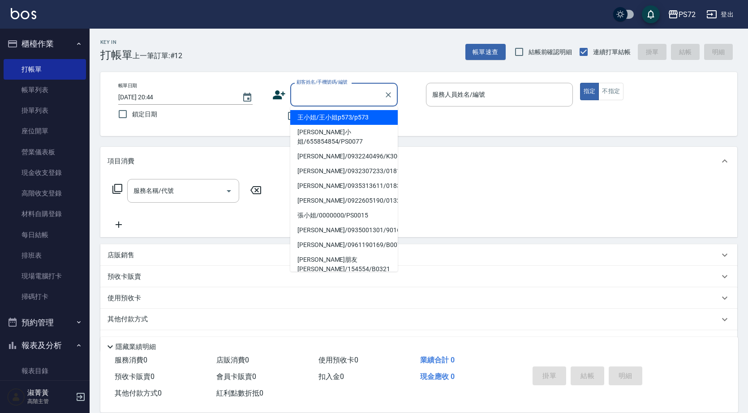
click at [364, 90] on input "顧客姓名/手機號碼/編號" at bounding box center [337, 95] width 86 height 16
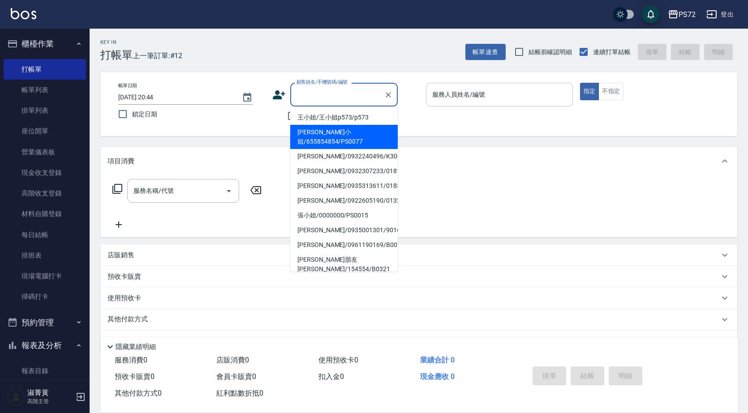
drag, startPoint x: 377, startPoint y: 129, endPoint x: 546, endPoint y: 94, distance: 172.0
click at [377, 129] on li "[PERSON_NAME]小姐/655854854/PS0077" at bounding box center [343, 137] width 107 height 24
type input "[PERSON_NAME]小姐/655854854/PS0077"
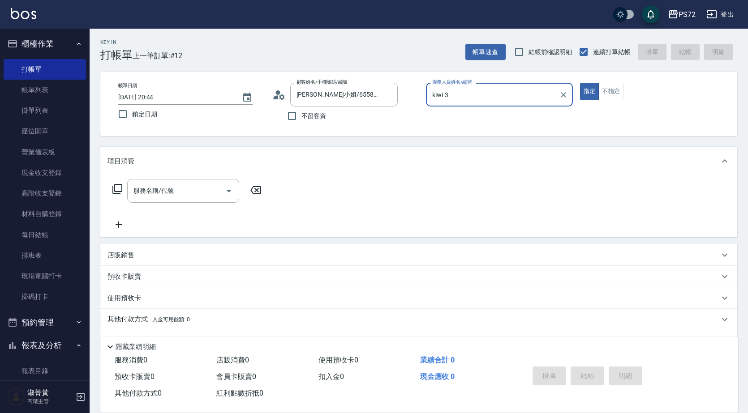
click at [496, 97] on input "kiwi-3" at bounding box center [492, 95] width 125 height 16
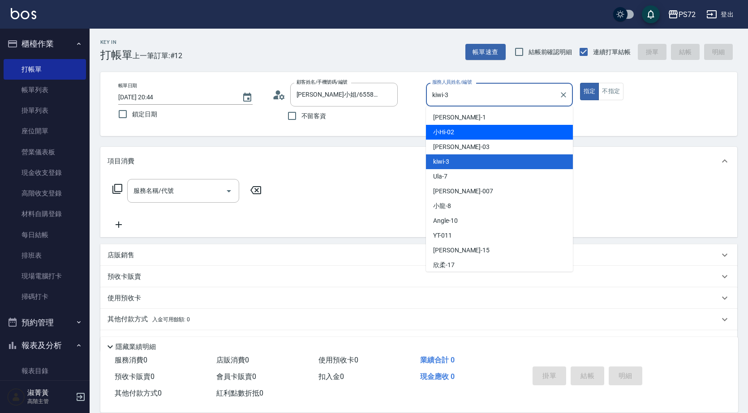
click at [465, 129] on div "小Hi -02" at bounding box center [499, 132] width 147 height 15
type input "小Hi-02"
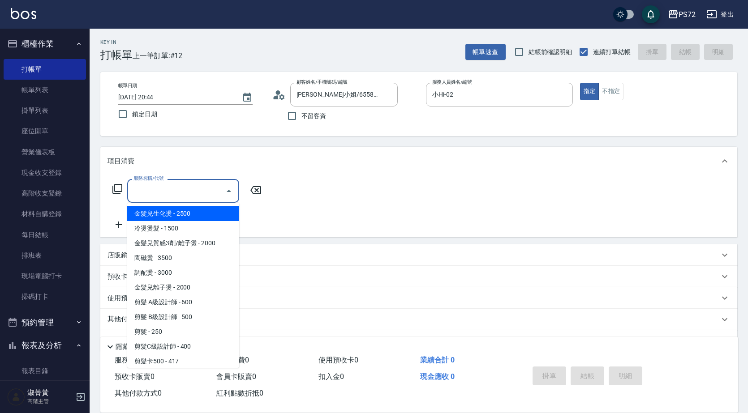
click at [220, 186] on input "服務名稱/代號" at bounding box center [176, 191] width 90 height 16
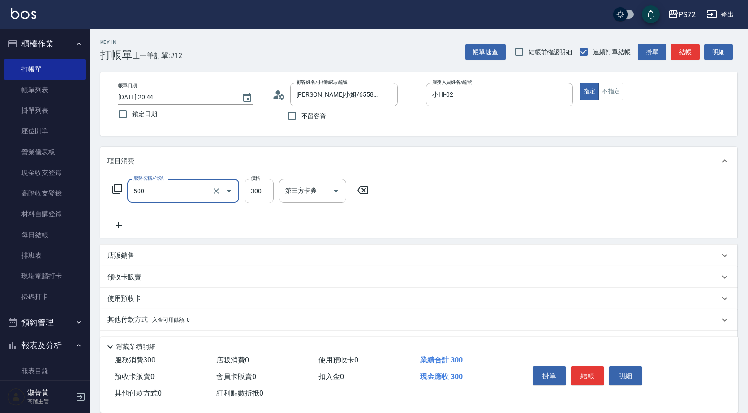
type input "洗髮(A級)(500)"
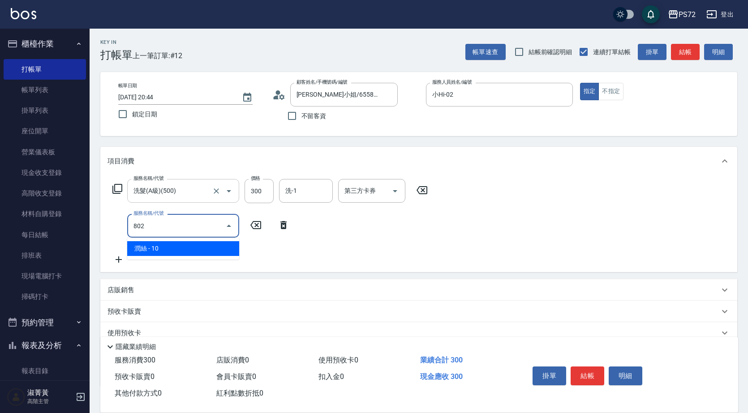
type input "潤絲(802)"
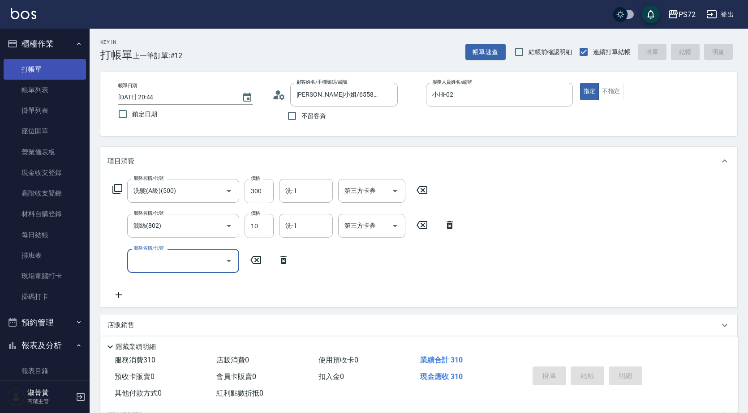
type input "[DATE] 20:45"
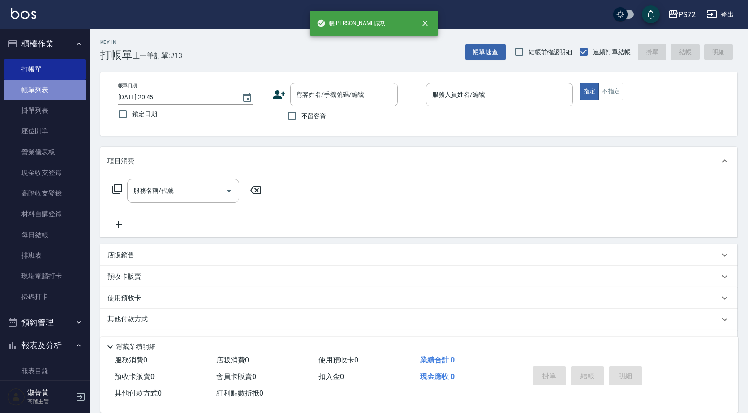
click at [52, 88] on link "帳單列表" at bounding box center [45, 90] width 82 height 21
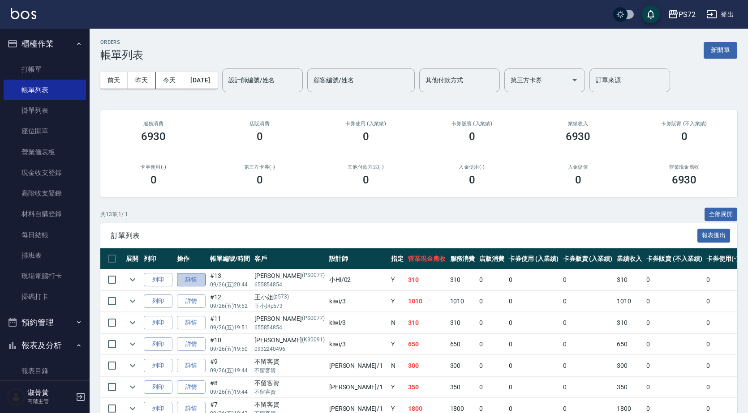
click at [192, 279] on link "詳情" at bounding box center [191, 280] width 29 height 14
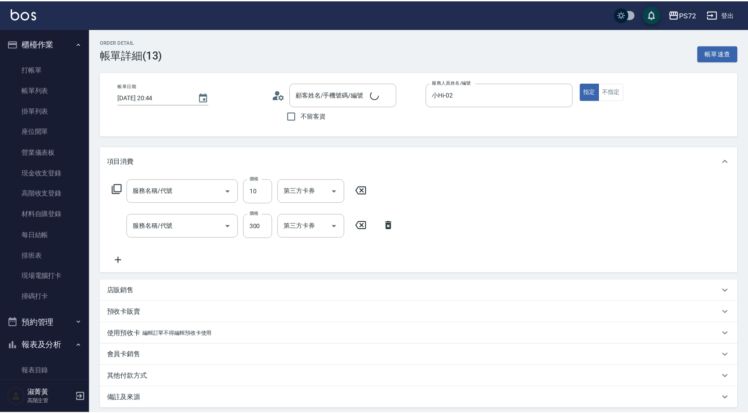
type input "[DATE] 20:44"
type input "小Hi-02"
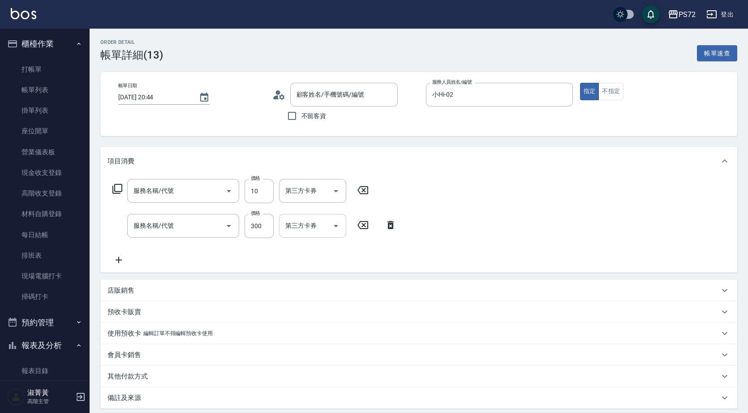
type input "潤絲(802)"
type input "洗髮(A級)(500)"
type input "[PERSON_NAME]小姐/655854854/PS0077"
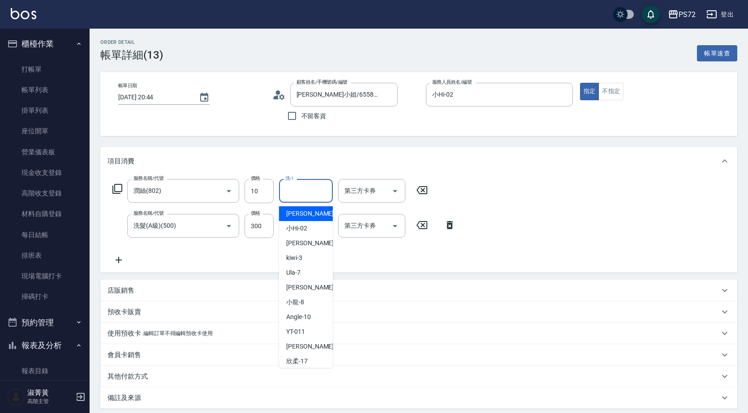
drag, startPoint x: 300, startPoint y: 194, endPoint x: 294, endPoint y: 197, distance: 6.5
click at [300, 193] on input "洗-1" at bounding box center [306, 191] width 46 height 16
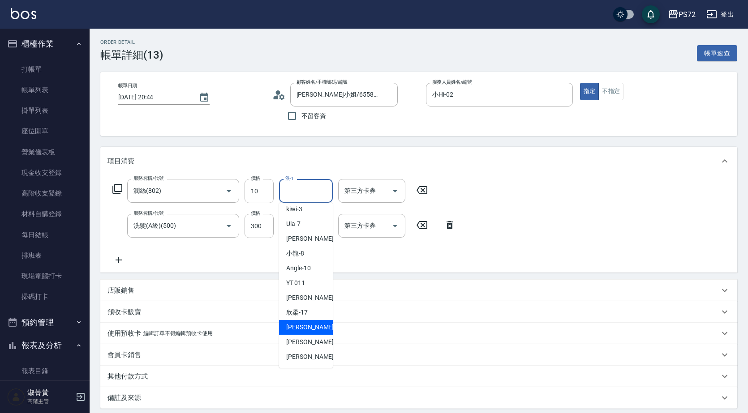
click at [314, 331] on div "[PERSON_NAME] -18" at bounding box center [306, 327] width 54 height 15
type input "[PERSON_NAME]-18"
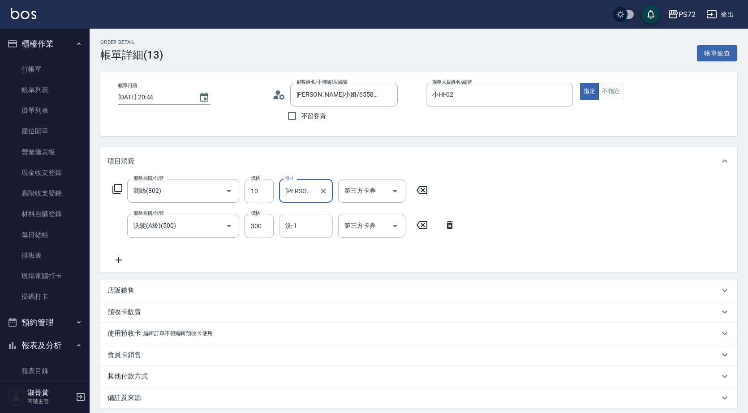
click at [313, 231] on input "洗-1" at bounding box center [306, 226] width 46 height 16
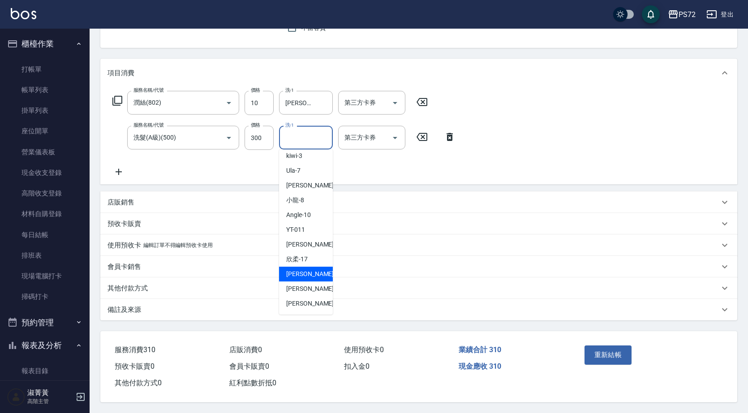
click at [313, 272] on div "[PERSON_NAME] -18" at bounding box center [306, 274] width 54 height 15
type input "[PERSON_NAME]-18"
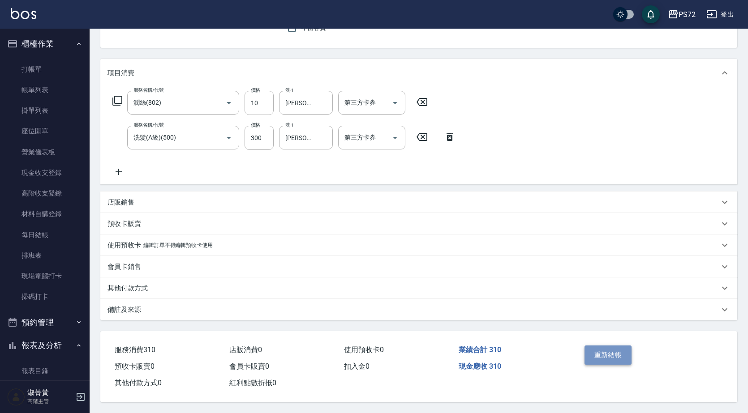
click at [608, 346] on button "重新結帳" at bounding box center [607, 355] width 47 height 19
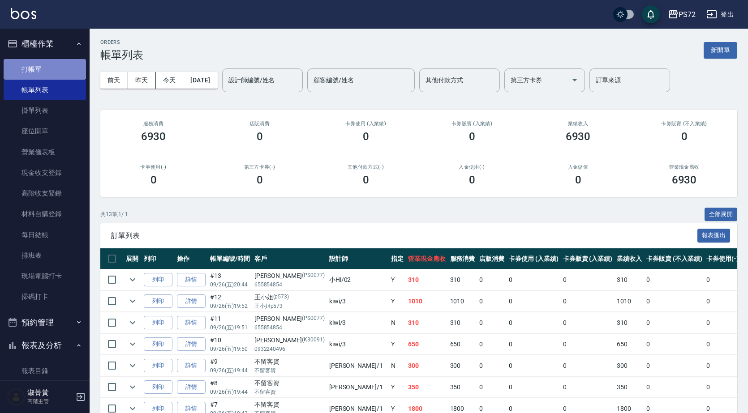
click at [52, 71] on link "打帳單" at bounding box center [45, 69] width 82 height 21
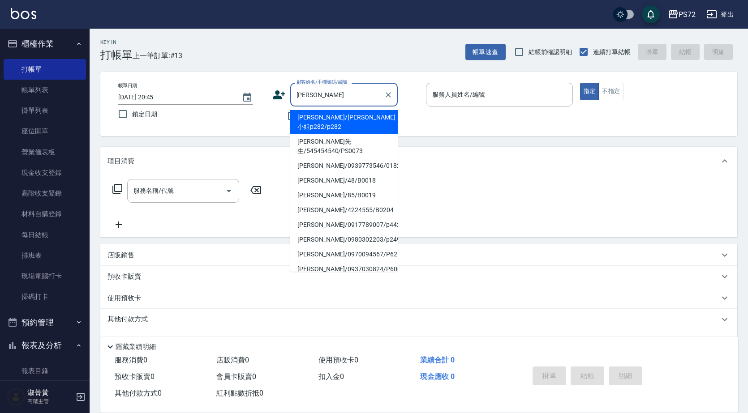
click at [371, 120] on li "[PERSON_NAME]/[PERSON_NAME]小姐p282/p282" at bounding box center [343, 122] width 107 height 24
type input "[PERSON_NAME]/[PERSON_NAME]小姐p282/p282"
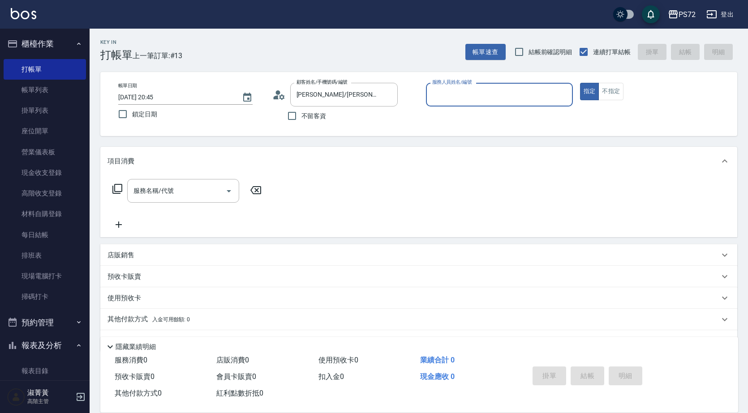
click at [467, 100] on input "服務人員姓名/編號" at bounding box center [499, 95] width 139 height 16
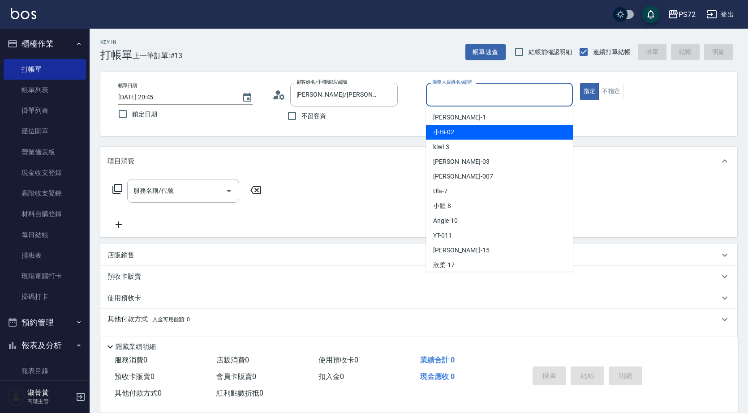
click at [462, 133] on div "小Hi -02" at bounding box center [499, 132] width 147 height 15
type input "小Hi-02"
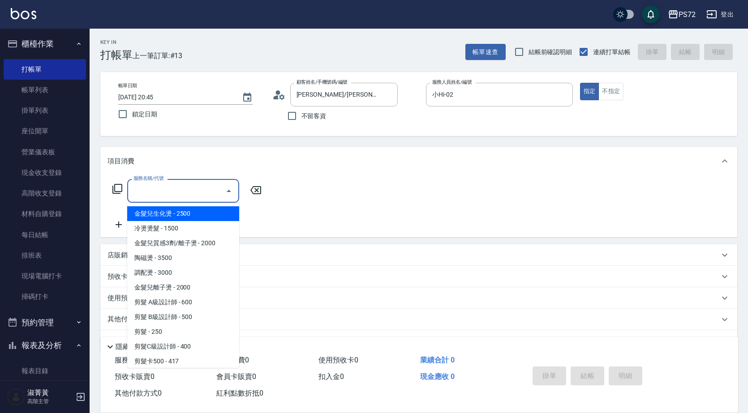
click at [198, 186] on input "服務名稱/代號" at bounding box center [176, 191] width 90 height 16
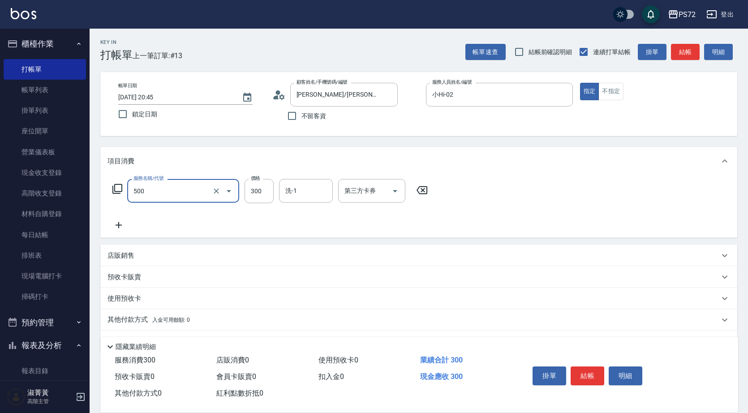
type input "洗髮(A級)(500)"
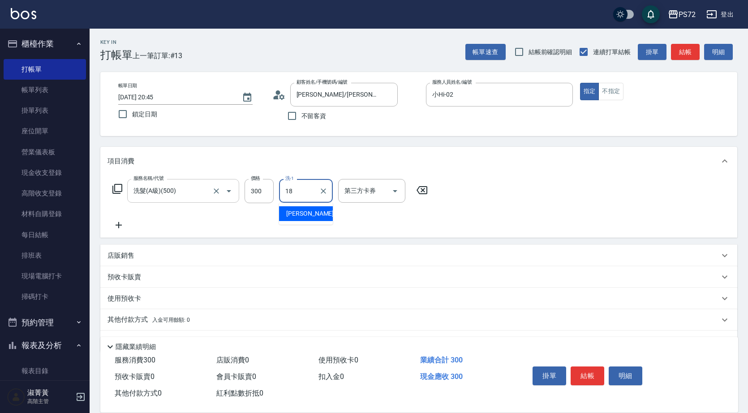
type input "[PERSON_NAME]-18"
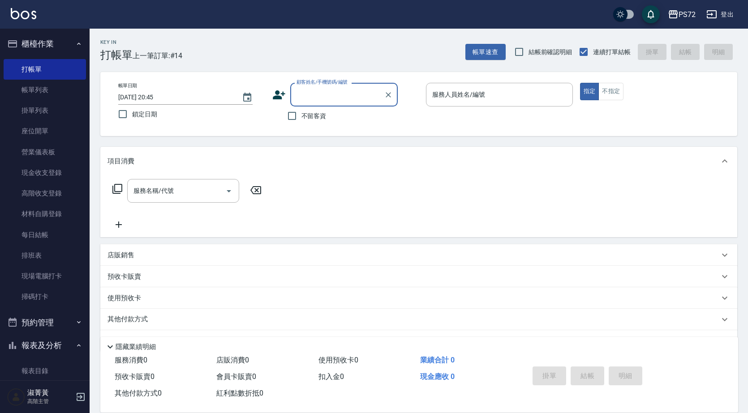
click at [327, 96] on input "顧客姓名/手機號碼/編號" at bounding box center [337, 95] width 86 height 16
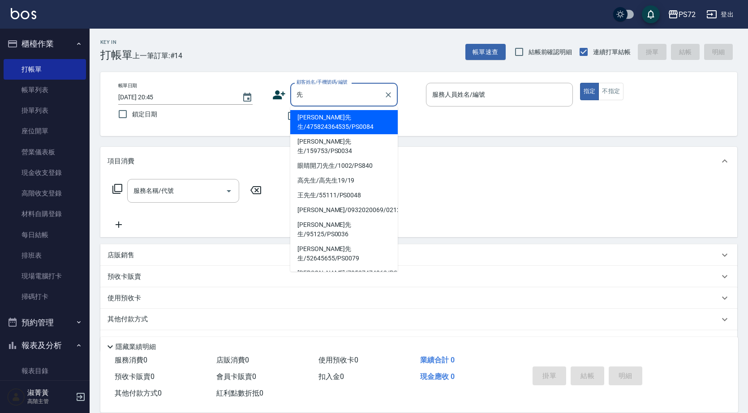
click at [385, 122] on li "[PERSON_NAME]先生/475824364535/PS0084" at bounding box center [343, 122] width 107 height 24
type input "[PERSON_NAME]先生/475824364535/PS0084"
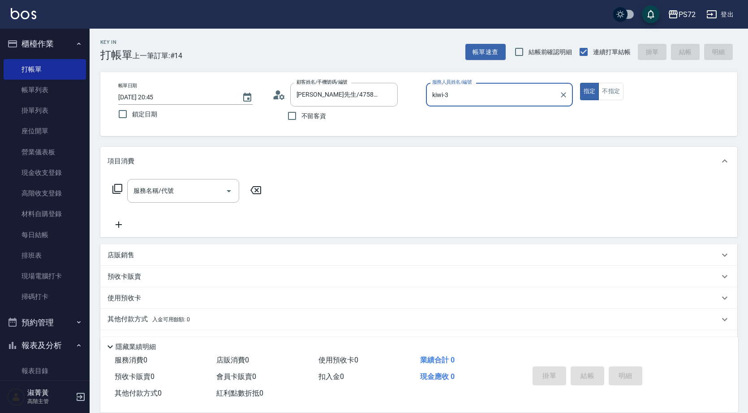
click at [450, 98] on input "kiwi-3" at bounding box center [492, 95] width 125 height 16
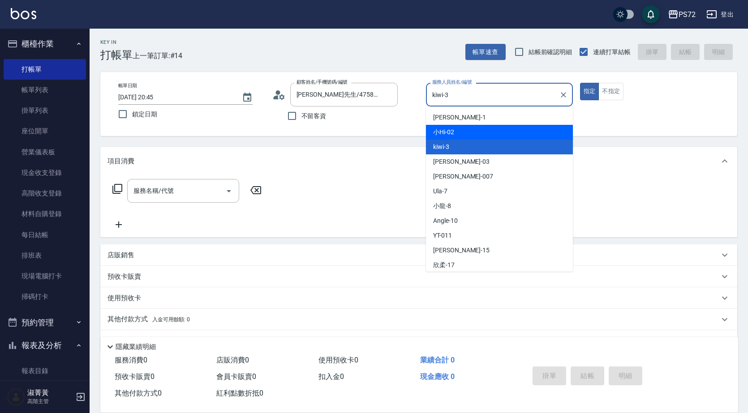
click at [461, 133] on div "小Hi -02" at bounding box center [499, 132] width 147 height 15
type input "小Hi-02"
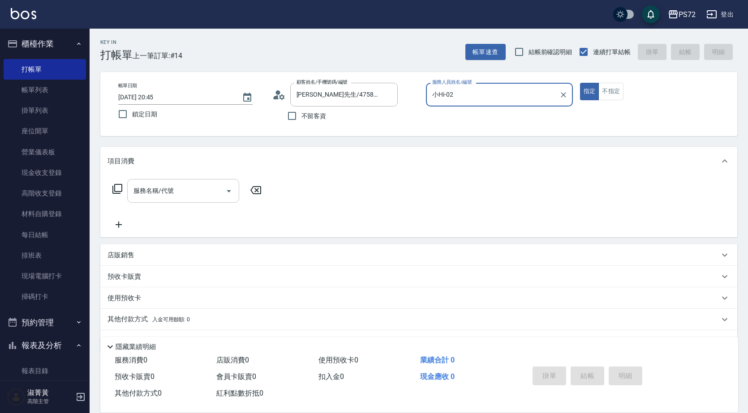
click at [205, 195] on input "服務名稱/代號" at bounding box center [176, 191] width 90 height 16
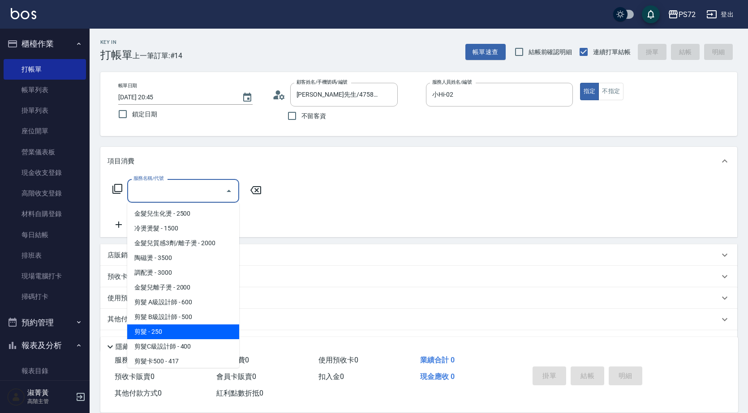
click at [157, 329] on span "剪髮 - 250" at bounding box center [183, 332] width 112 height 15
type input "剪髮(303)"
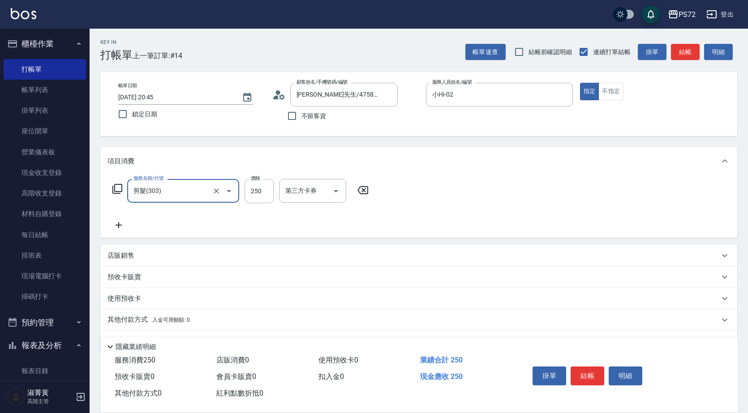
click at [118, 224] on icon at bounding box center [118, 225] width 22 height 11
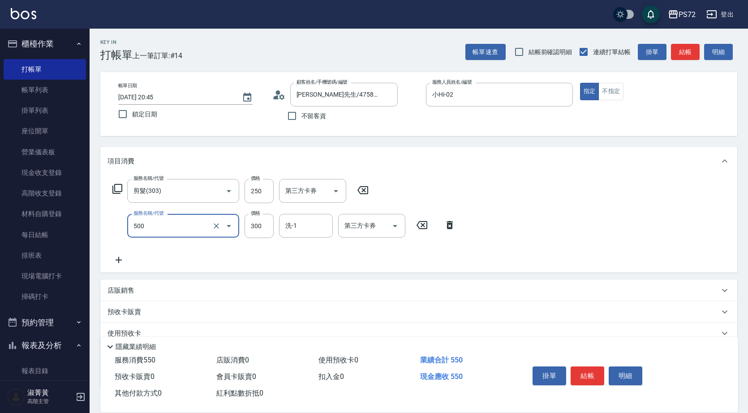
type input "洗髮(A級)(500)"
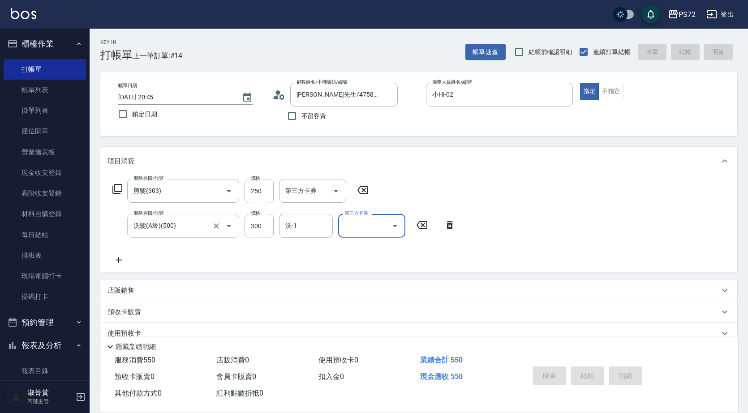
type input "[DATE] 20:46"
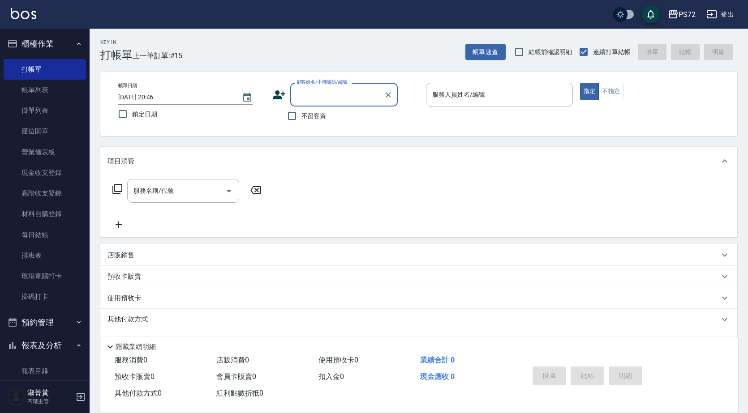
click at [352, 94] on input "顧客姓名/手機號碼/編號" at bounding box center [337, 95] width 86 height 16
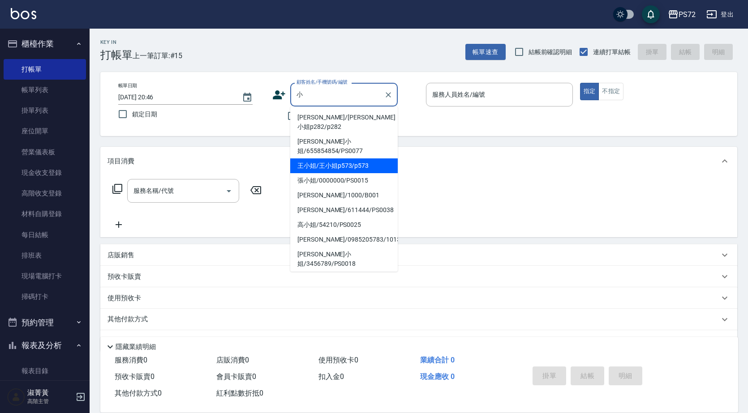
click at [364, 159] on li "王小姐/王小姐p573/p573" at bounding box center [343, 166] width 107 height 15
type input "王小姐/王小姐p573/p573"
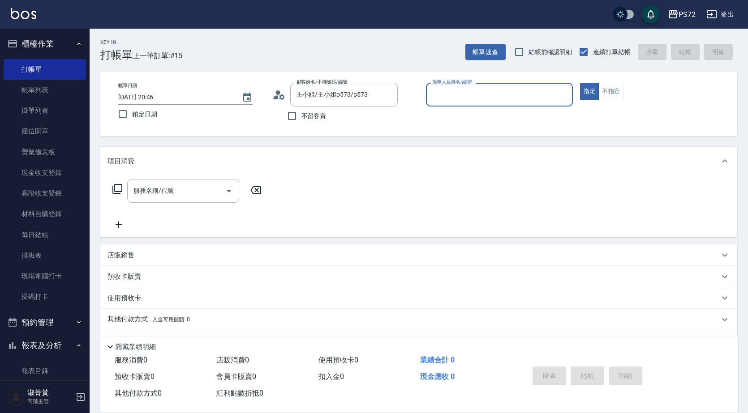
click at [490, 96] on input "服務人員姓名/編號" at bounding box center [499, 95] width 139 height 16
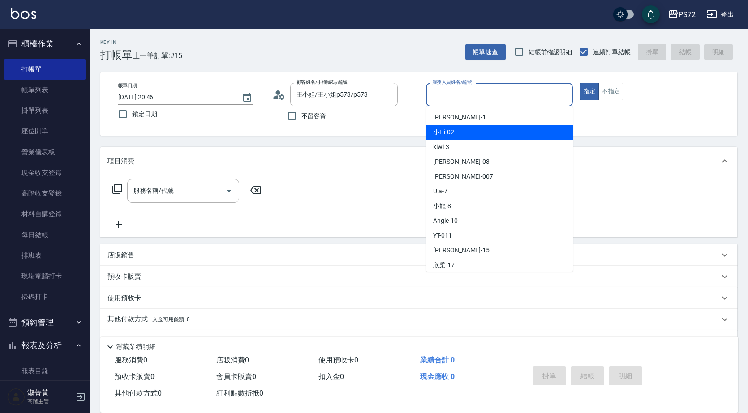
drag, startPoint x: 483, startPoint y: 135, endPoint x: 506, endPoint y: 121, distance: 26.9
click at [484, 135] on div "小Hi -02" at bounding box center [499, 132] width 147 height 15
type input "小Hi-02"
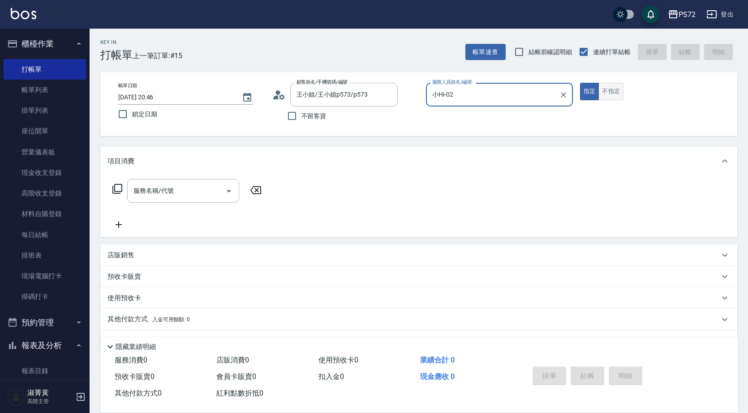
click at [613, 85] on button "不指定" at bounding box center [610, 91] width 25 height 17
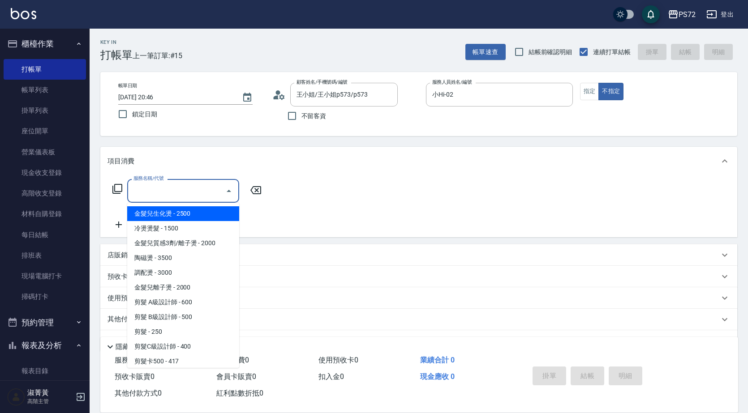
click at [208, 190] on input "服務名稱/代號" at bounding box center [176, 191] width 90 height 16
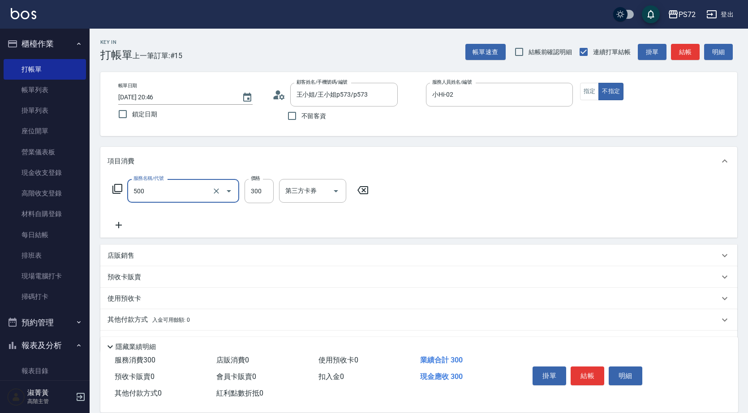
type input "洗髮(A級)(500)"
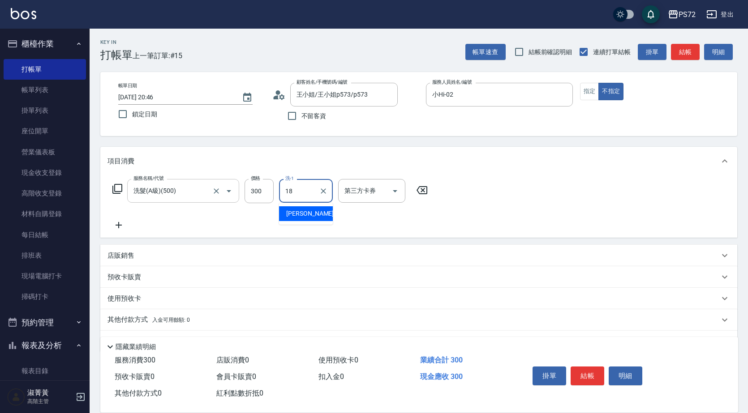
type input "[PERSON_NAME]-18"
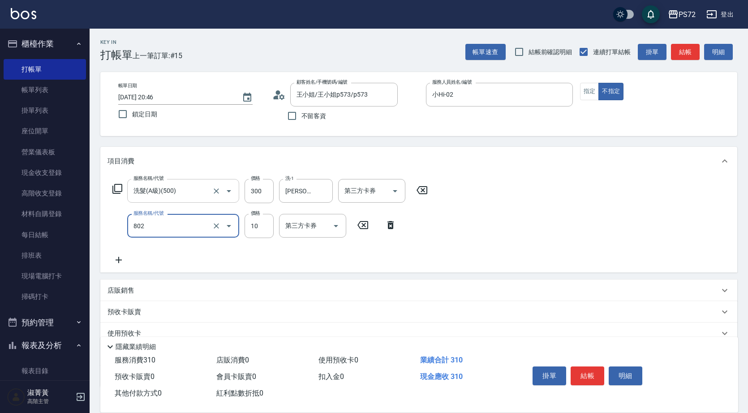
type input "潤絲(802)"
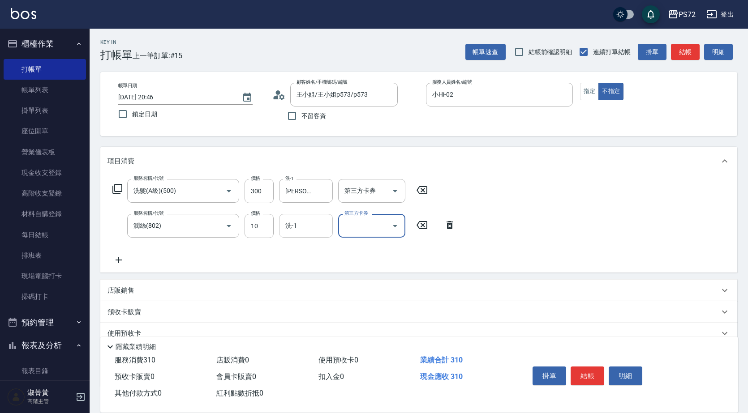
click at [313, 232] on input "洗-1" at bounding box center [306, 226] width 46 height 16
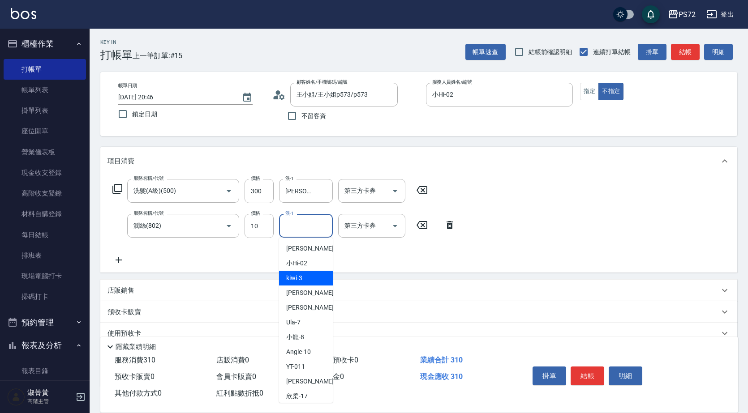
scroll to position [45, 0]
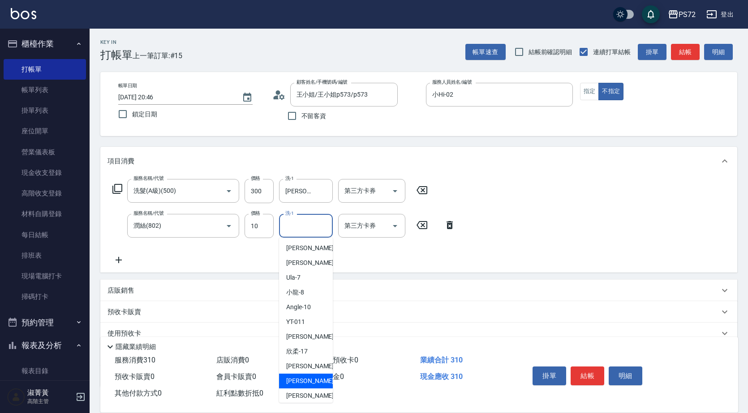
drag, startPoint x: 303, startPoint y: 379, endPoint x: 326, endPoint y: 386, distance: 23.6
click at [304, 378] on span "[PERSON_NAME] -18" at bounding box center [314, 381] width 56 height 9
type input "[PERSON_NAME]-18"
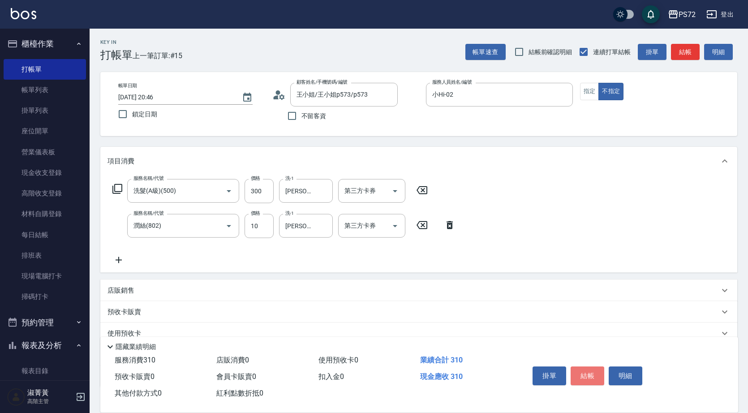
click at [581, 373] on button "結帳" at bounding box center [587, 376] width 34 height 19
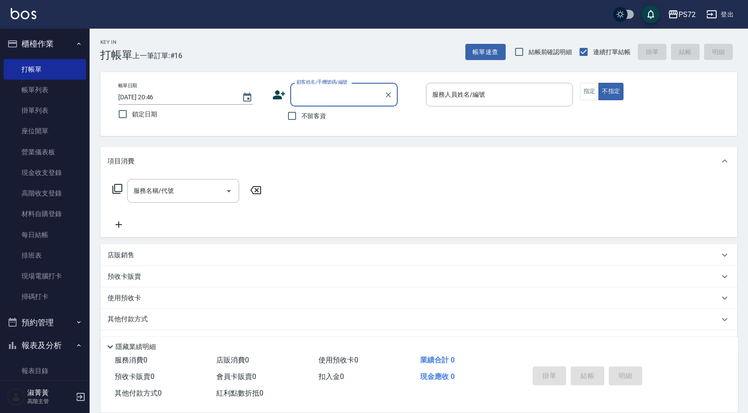
click at [340, 86] on div "顧客姓名/手機號碼/編號" at bounding box center [343, 95] width 107 height 24
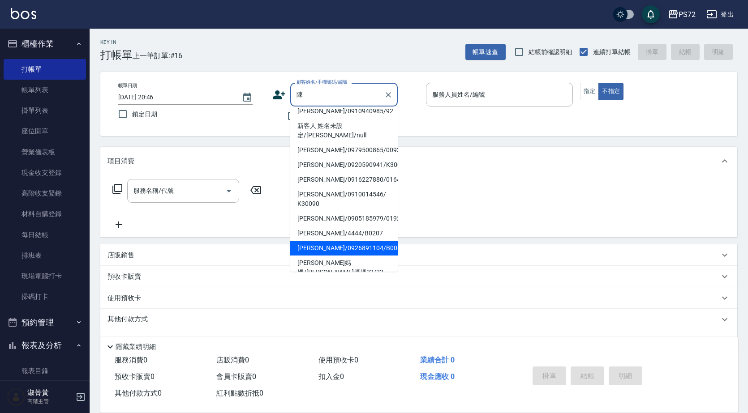
scroll to position [152, 0]
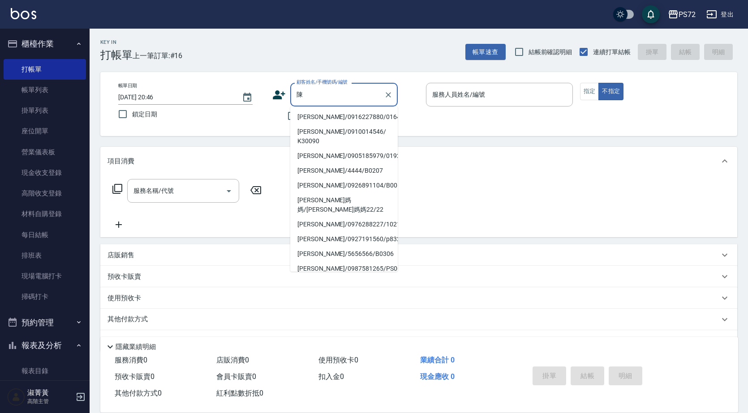
click at [372, 12] on li "[PERSON_NAME]/0955563785/140" at bounding box center [343, 4] width 107 height 15
type input "[PERSON_NAME]/0955563785/140"
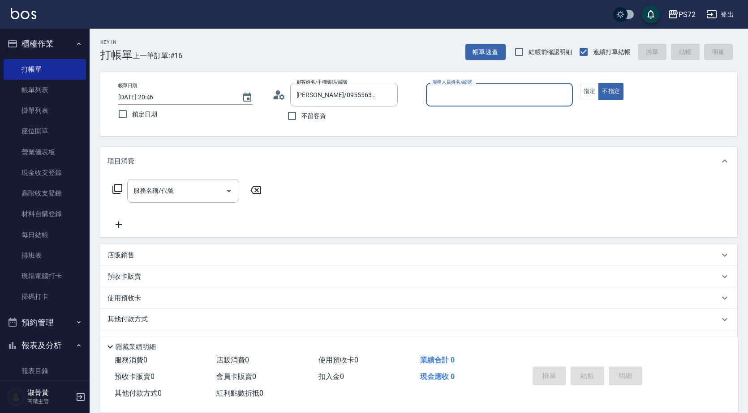
type input "[PERSON_NAME]-1"
click at [381, 95] on div "[PERSON_NAME]/0955563785/140 顧客姓名/手機號碼/編號" at bounding box center [343, 95] width 107 height 24
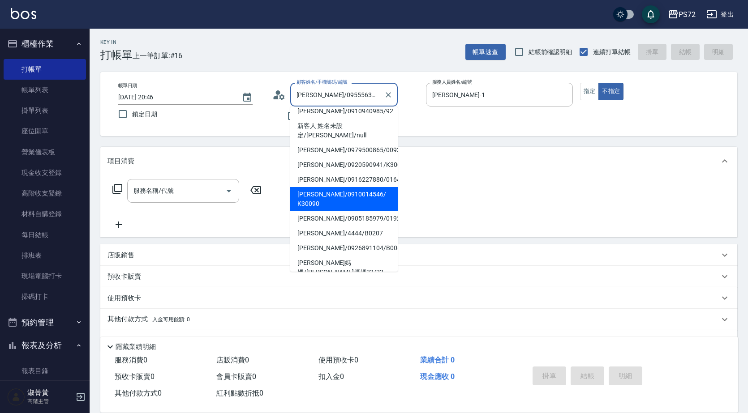
scroll to position [134, 0]
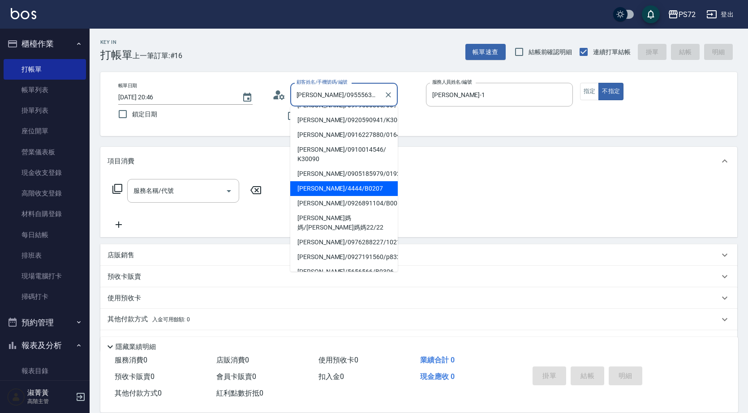
click at [354, 181] on li "[PERSON_NAME]/4444/B0207" at bounding box center [343, 188] width 107 height 15
type input "[PERSON_NAME]/4444/B0207"
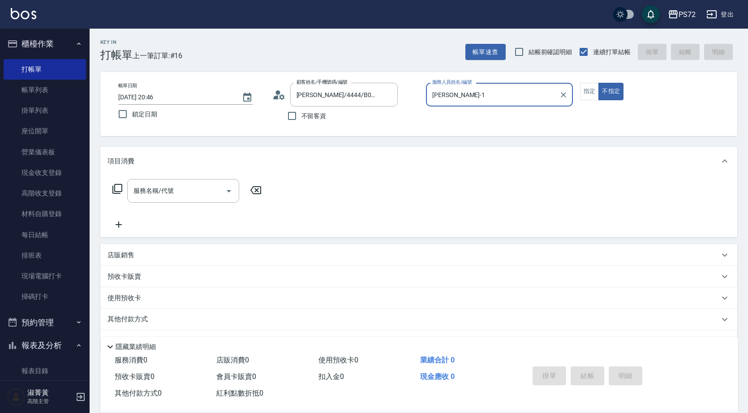
type input "小Hi-02"
click at [587, 88] on button "指定" at bounding box center [589, 91] width 19 height 17
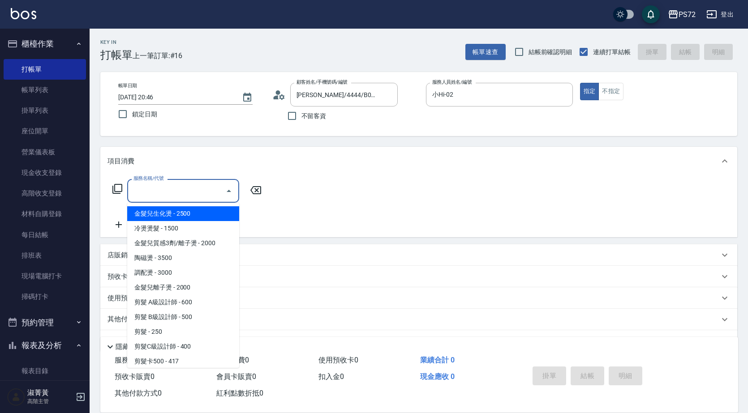
click at [187, 184] on input "服務名稱/代號" at bounding box center [176, 191] width 90 height 16
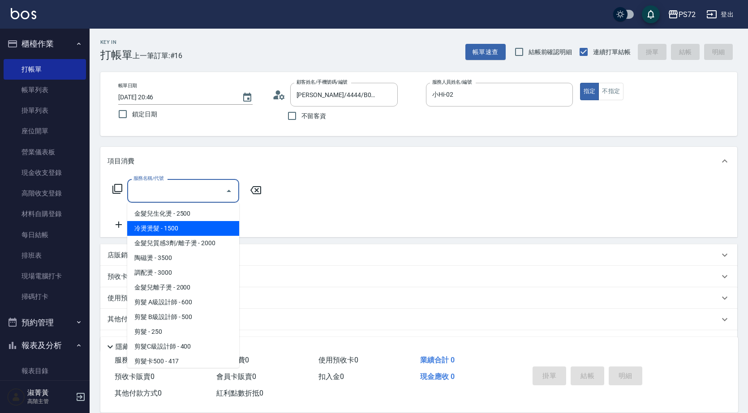
click at [189, 230] on span "冷燙燙髮 - 1500" at bounding box center [183, 228] width 112 height 15
type input "冷燙燙髮(200)"
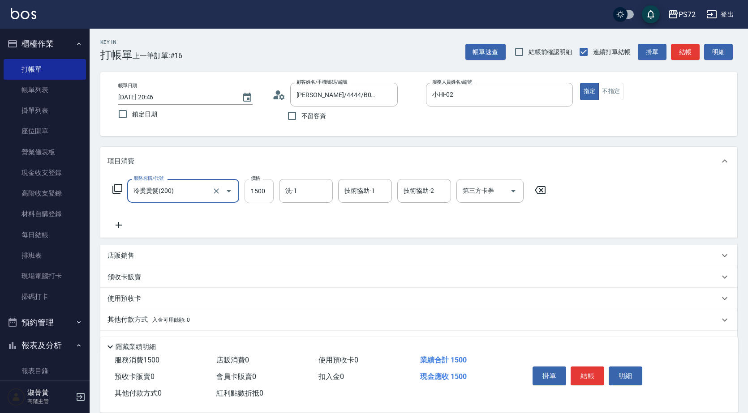
click at [266, 194] on input "1500" at bounding box center [258, 191] width 29 height 24
type input "1800"
click at [310, 189] on input "洗-1" at bounding box center [306, 191] width 46 height 16
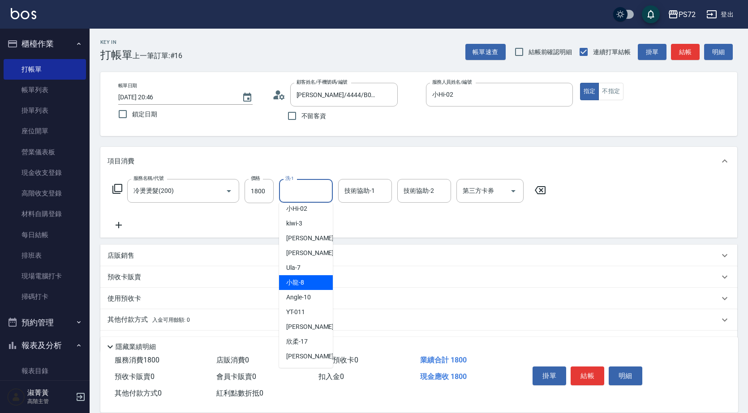
scroll to position [49, 0]
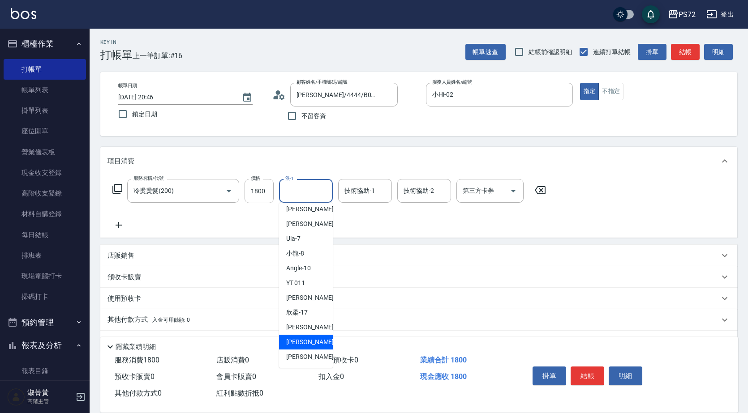
click at [312, 339] on div "[PERSON_NAME] -18" at bounding box center [306, 342] width 54 height 15
type input "[PERSON_NAME]-18"
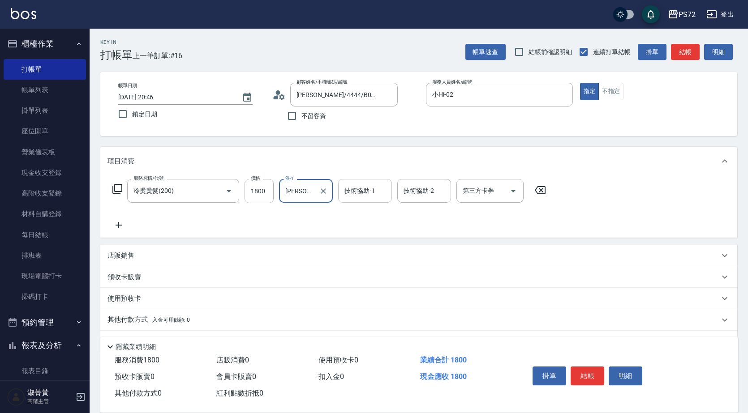
click at [371, 181] on div "技術協助-1" at bounding box center [365, 191] width 54 height 24
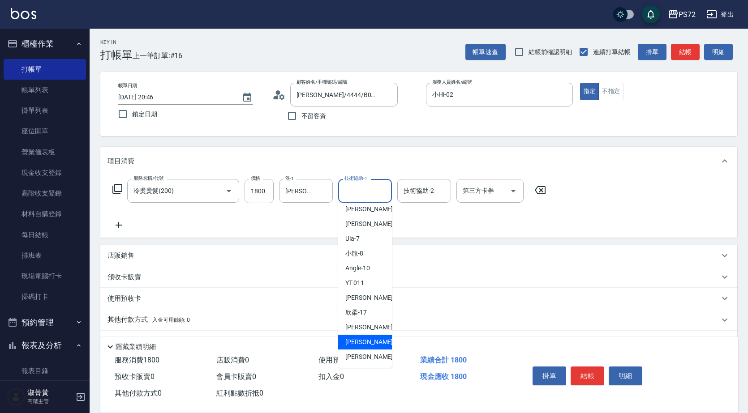
click at [370, 341] on div "[PERSON_NAME] -18" at bounding box center [365, 342] width 54 height 15
type input "[PERSON_NAME]-18"
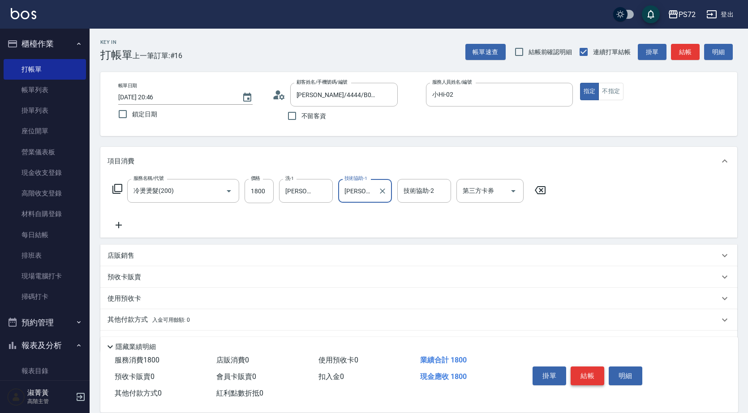
click at [589, 375] on button "結帳" at bounding box center [587, 376] width 34 height 19
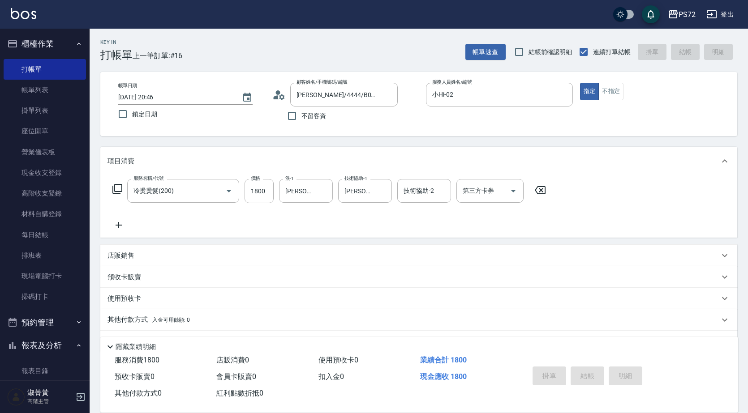
type input "[DATE] 20:48"
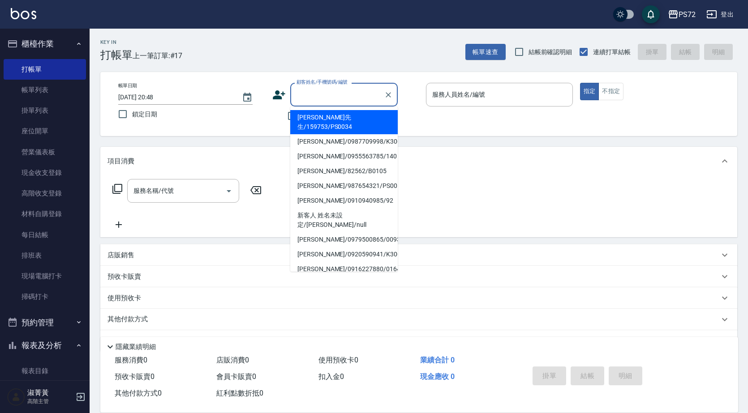
click at [321, 88] on input "顧客姓名/手機號碼/編號" at bounding box center [337, 95] width 86 height 16
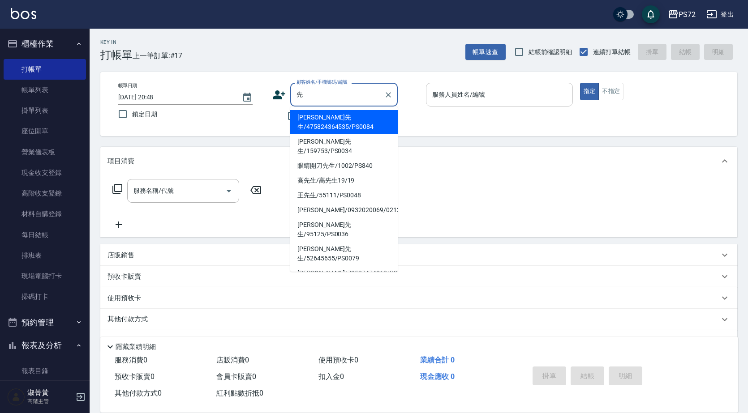
drag, startPoint x: 375, startPoint y: 114, endPoint x: 493, endPoint y: 105, distance: 118.6
click at [375, 113] on li "[PERSON_NAME]先生/475824364535/PS0084" at bounding box center [343, 122] width 107 height 24
type input "[PERSON_NAME]先生/475824364535/PS0084"
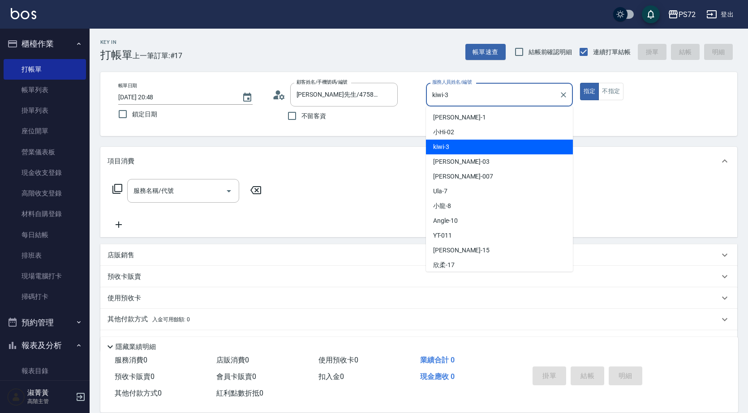
click at [495, 93] on input "kiwi-3" at bounding box center [492, 95] width 125 height 16
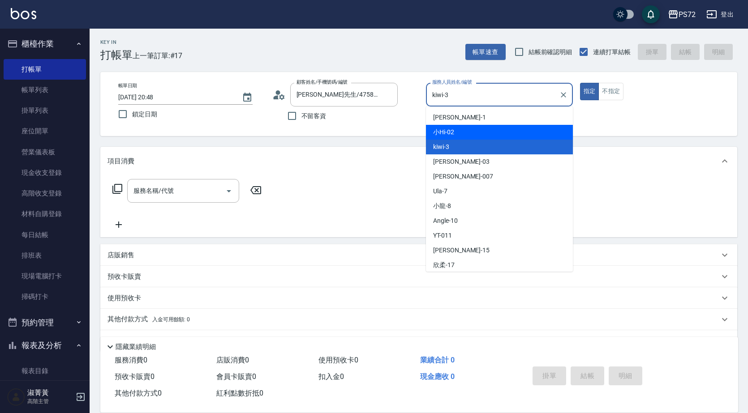
click at [480, 134] on div "小Hi -02" at bounding box center [499, 132] width 147 height 15
type input "小Hi-02"
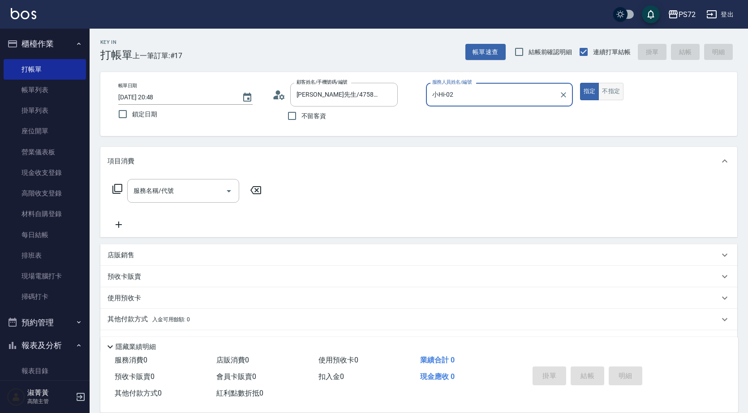
click at [614, 93] on button "不指定" at bounding box center [610, 91] width 25 height 17
click at [162, 197] on input "服務名稱/代號" at bounding box center [176, 191] width 90 height 16
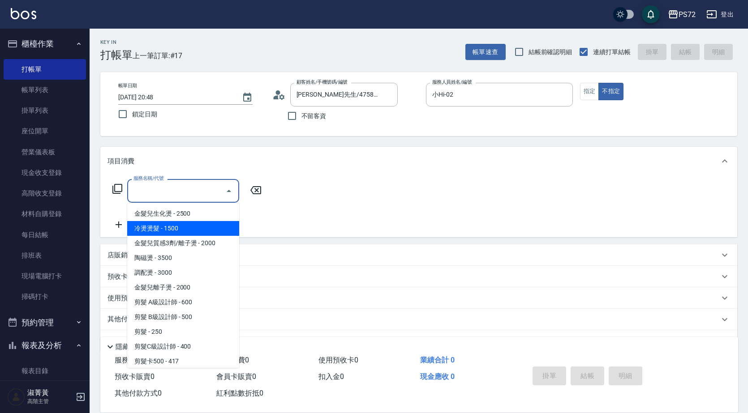
click at [194, 225] on span "冷燙燙髮 - 1500" at bounding box center [183, 228] width 112 height 15
type input "冷燙燙髮(200)"
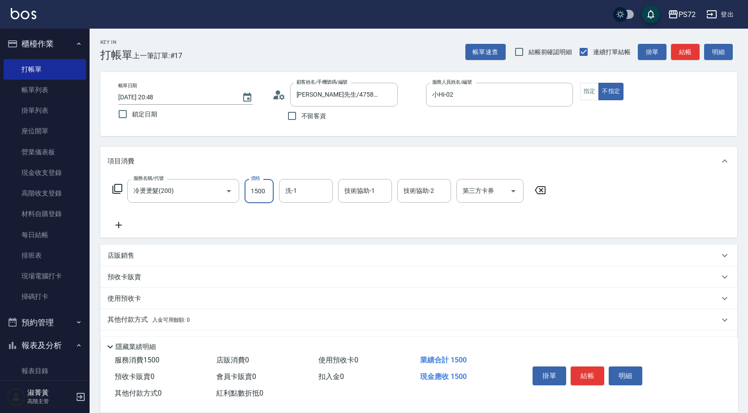
click at [265, 198] on input "1500" at bounding box center [258, 191] width 29 height 24
type input "2050"
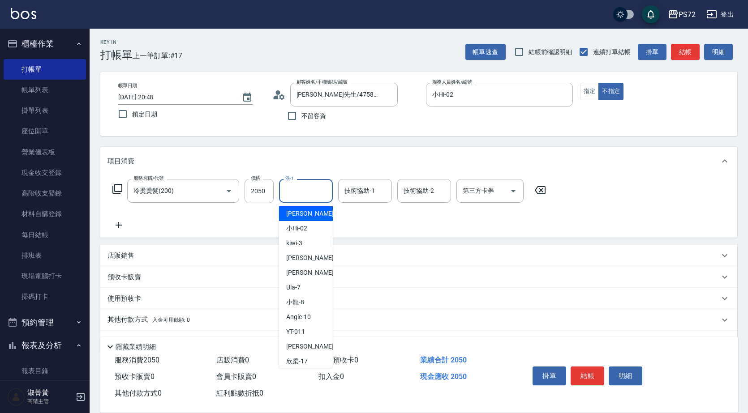
click at [302, 190] on input "洗-1" at bounding box center [306, 191] width 46 height 16
click at [362, 197] on input "技術協助-1" at bounding box center [365, 191] width 46 height 16
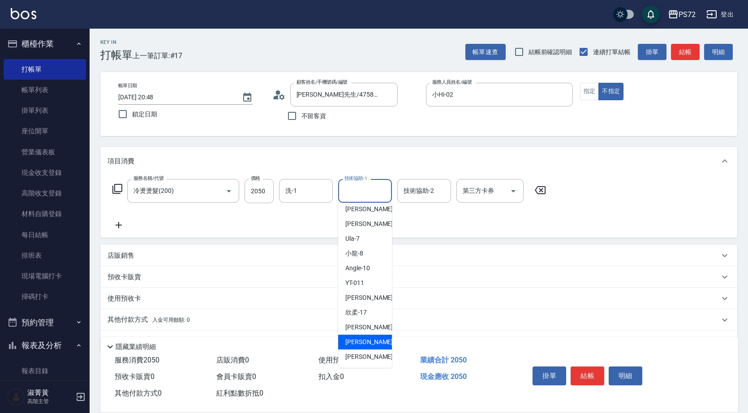
click at [373, 343] on div "[PERSON_NAME] -18" at bounding box center [365, 342] width 54 height 15
type input "[PERSON_NAME]-18"
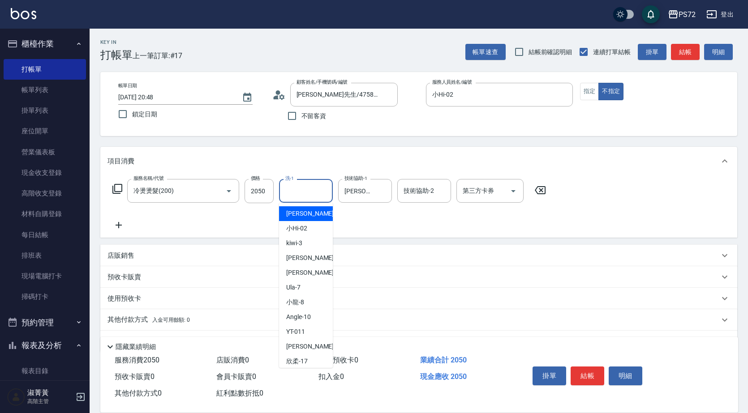
click at [313, 187] on input "洗-1" at bounding box center [306, 191] width 46 height 16
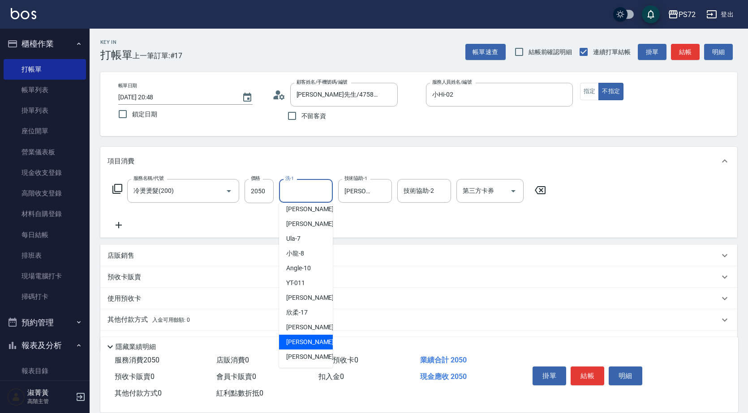
click at [314, 344] on div "[PERSON_NAME] -18" at bounding box center [306, 342] width 54 height 15
type input "[PERSON_NAME]-18"
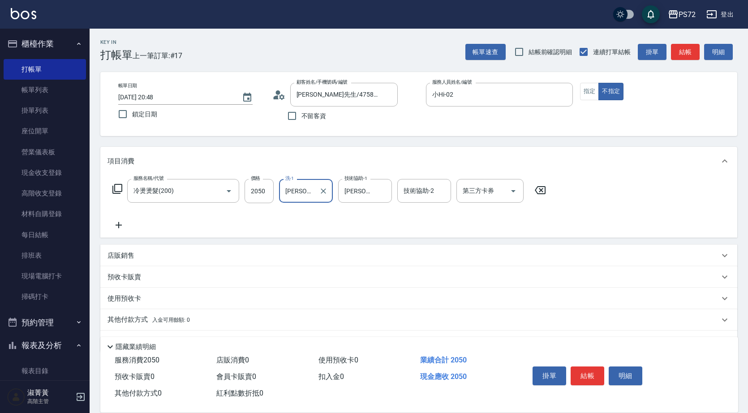
click at [597, 377] on button "結帳" at bounding box center [587, 376] width 34 height 19
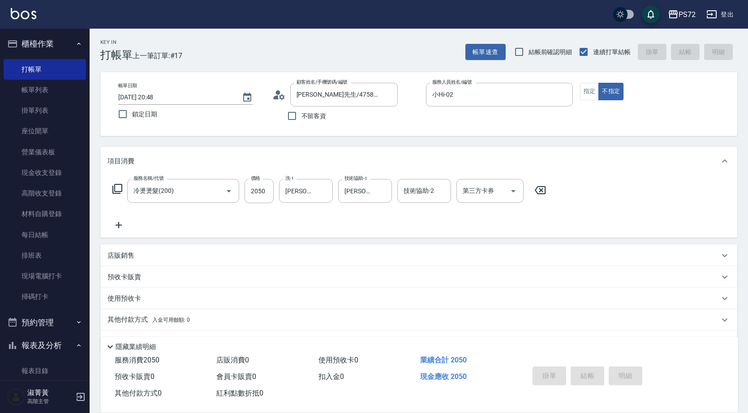
type input "[DATE] 20:49"
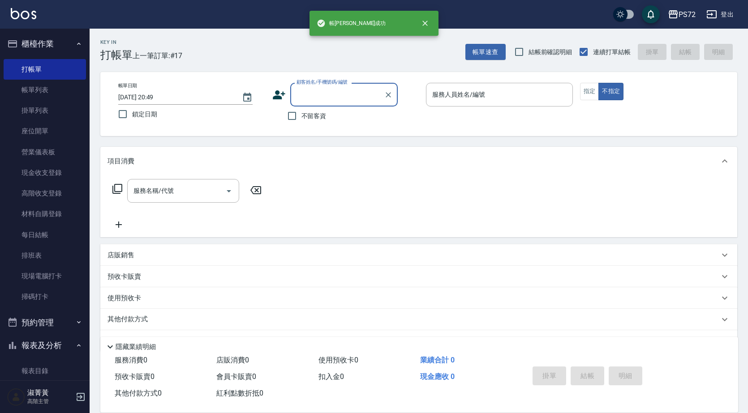
scroll to position [0, 0]
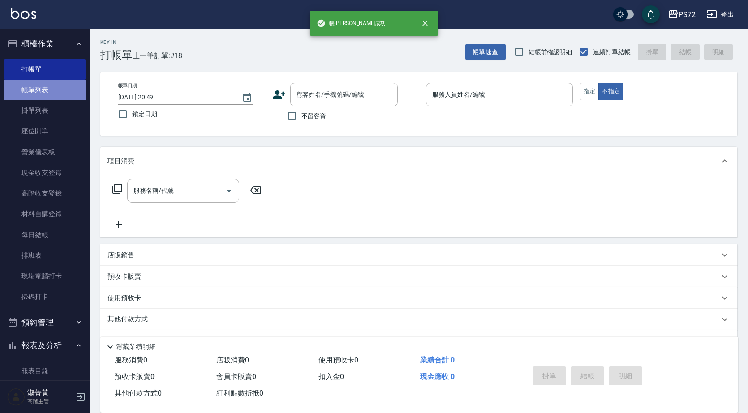
click at [73, 93] on link "帳單列表" at bounding box center [45, 90] width 82 height 21
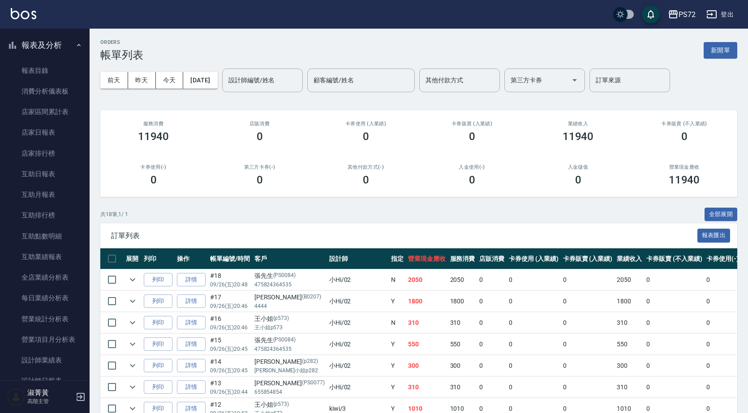
scroll to position [90, 0]
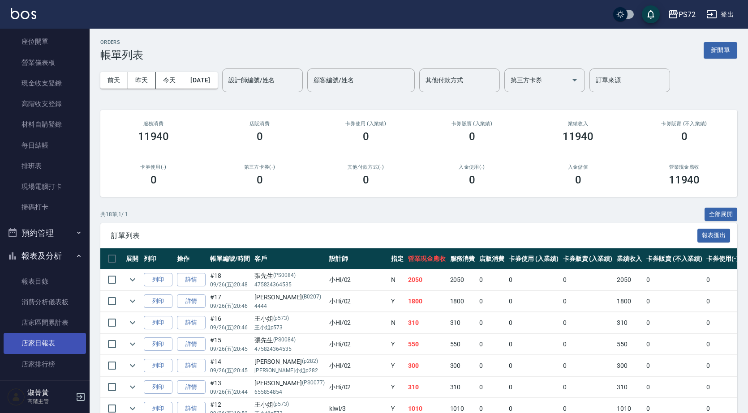
click at [62, 336] on link "店家日報表" at bounding box center [45, 343] width 82 height 21
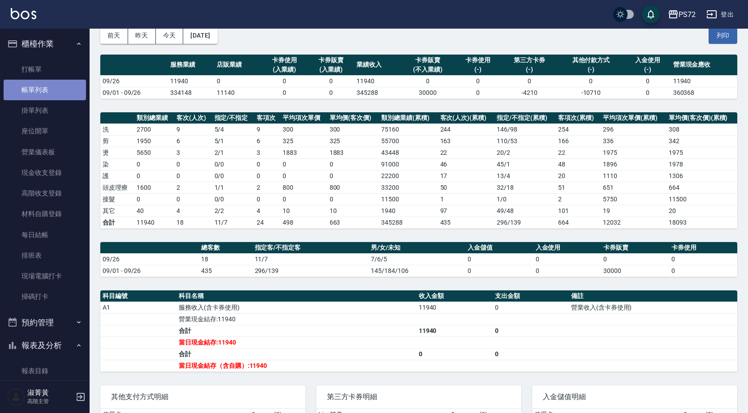
click at [45, 87] on link "帳單列表" at bounding box center [45, 90] width 82 height 21
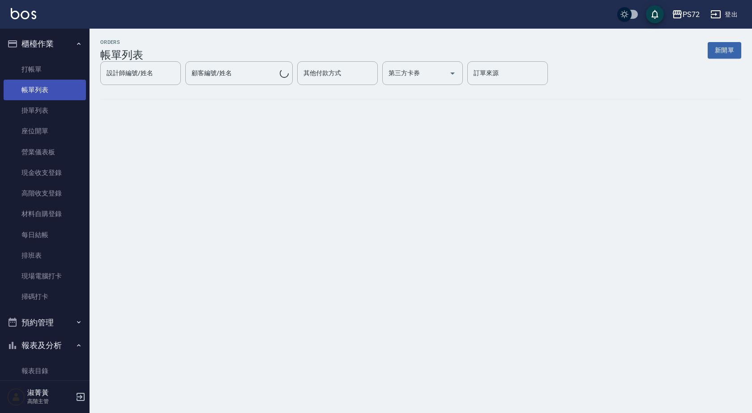
click at [41, 90] on link "帳單列表" at bounding box center [45, 90] width 82 height 21
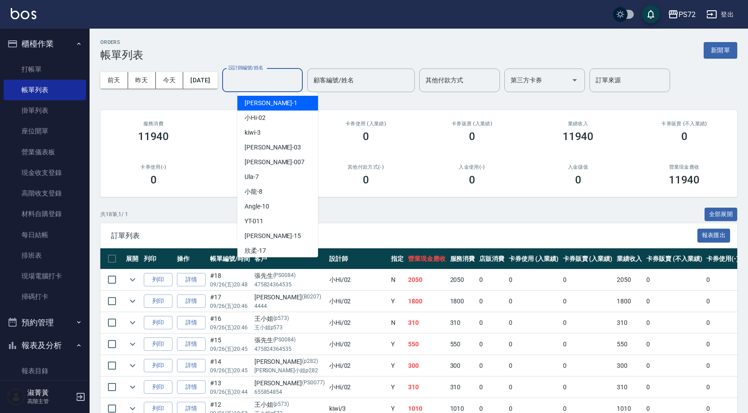
click at [260, 74] on div "設計師編號/姓名 設計師編號/姓名" at bounding box center [262, 81] width 81 height 24
click at [270, 119] on div "小Hi -02" at bounding box center [277, 118] width 81 height 15
type input "小Hi-02"
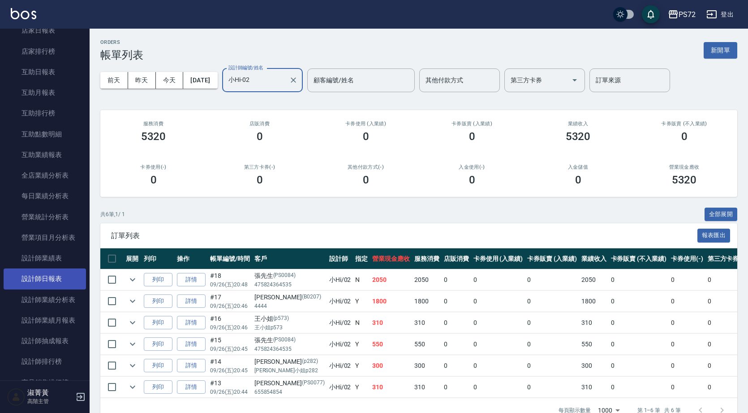
scroll to position [403, 0]
click at [50, 281] on link "設計師日報表" at bounding box center [45, 278] width 82 height 21
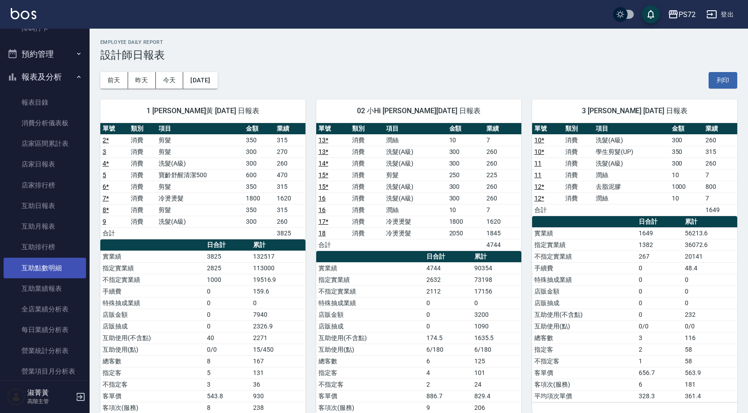
scroll to position [179, 0]
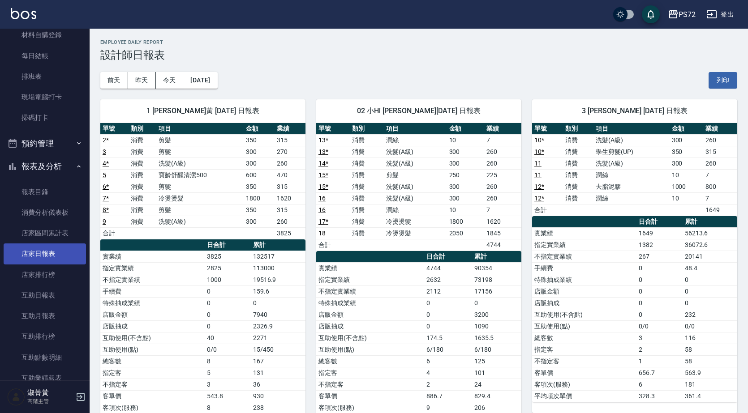
click at [42, 255] on link "店家日報表" at bounding box center [45, 254] width 82 height 21
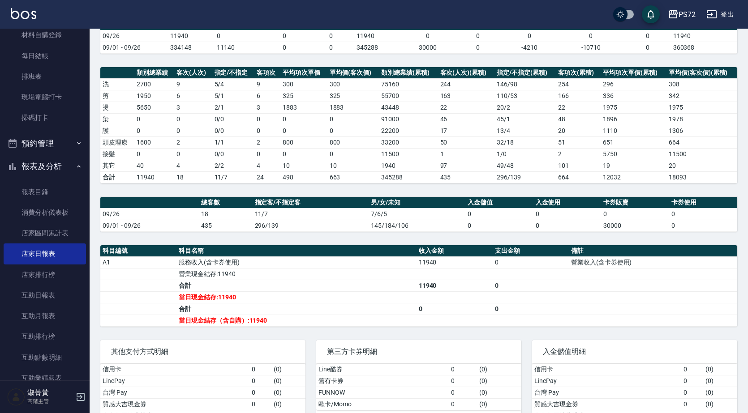
scroll to position [120, 0]
